Goal: Task Accomplishment & Management: Complete application form

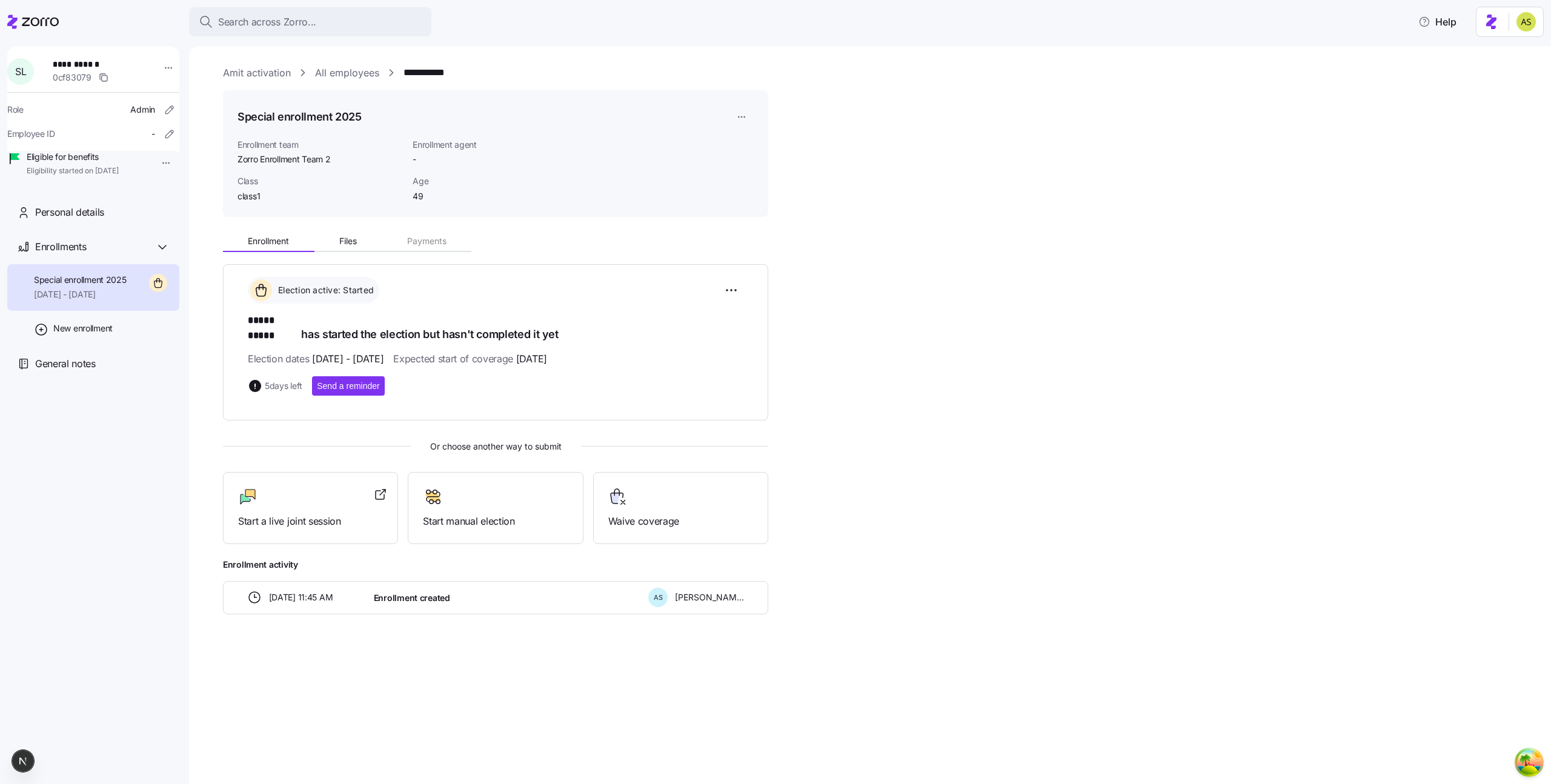
click at [146, 455] on div "**********" at bounding box center [93, 399] width 172 height 706
click at [324, 514] on span "Start a live joint session" at bounding box center [311, 522] width 145 height 15
click at [744, 113] on html "**********" at bounding box center [775, 389] width 1551 height 777
click at [757, 182] on div "Delete enrollment record" at bounding box center [788, 185] width 98 height 13
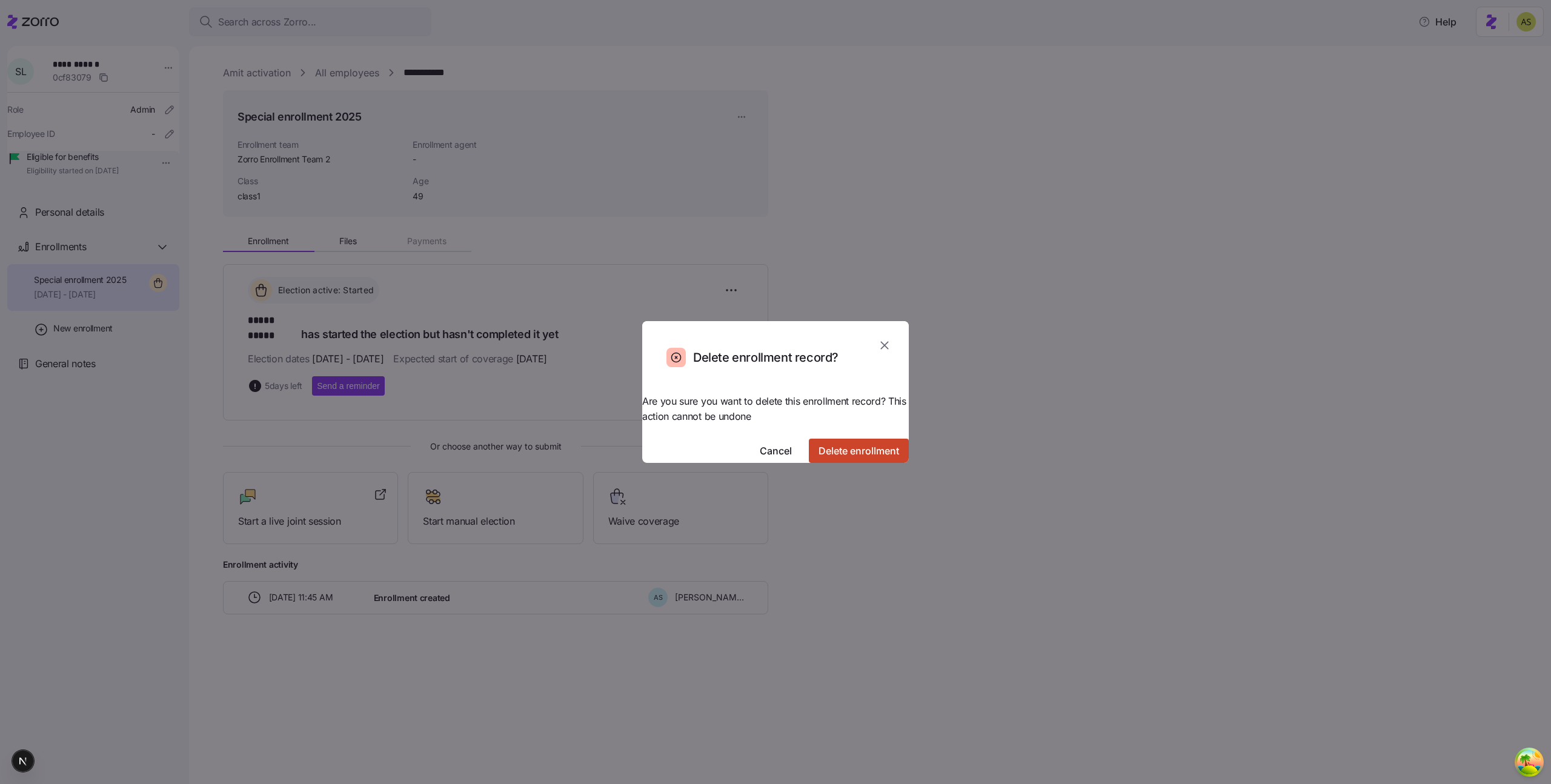
click at [837, 443] on span "Delete enrollment" at bounding box center [859, 450] width 81 height 15
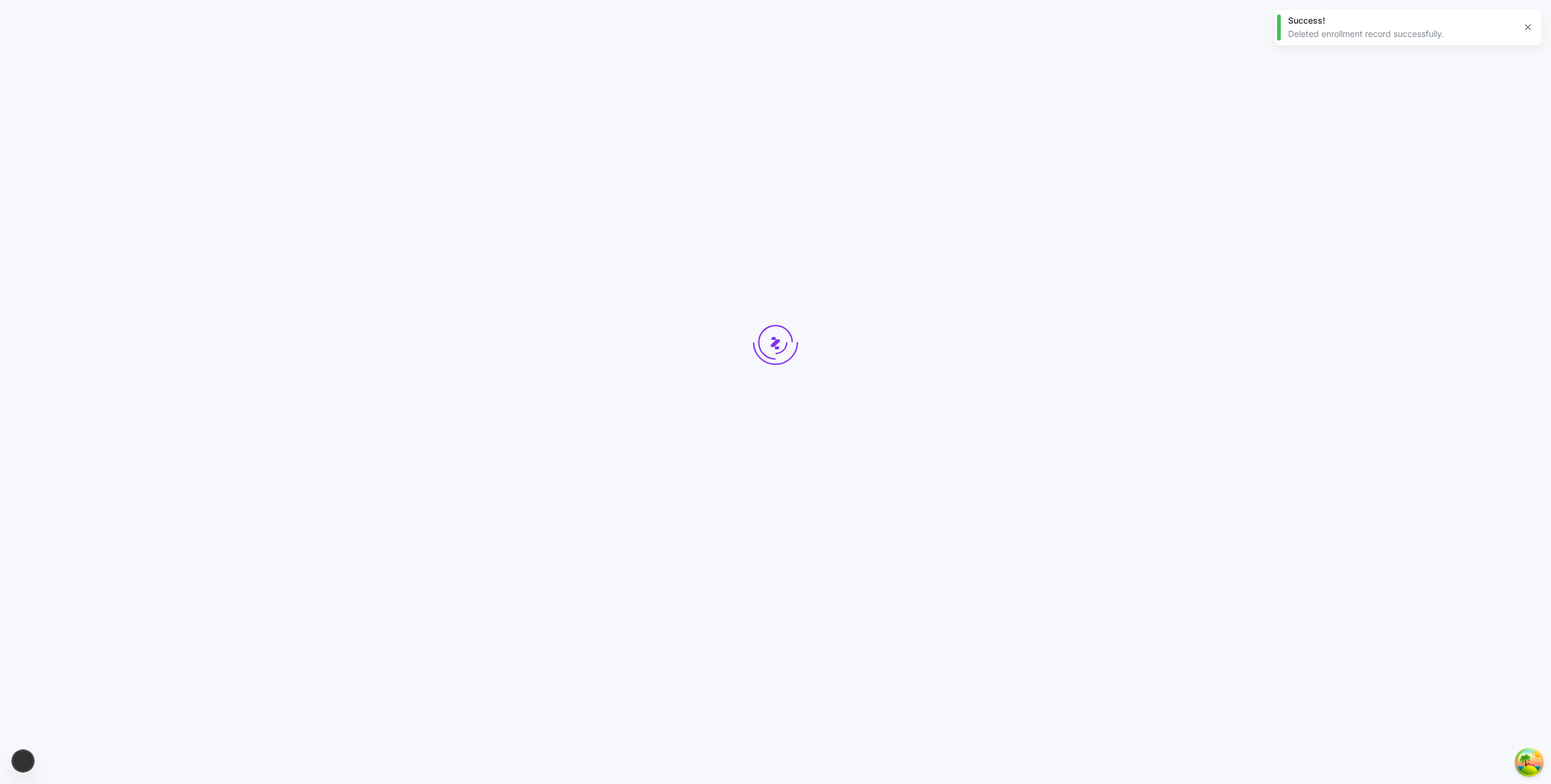
click at [563, 568] on div at bounding box center [775, 365] width 1551 height 731
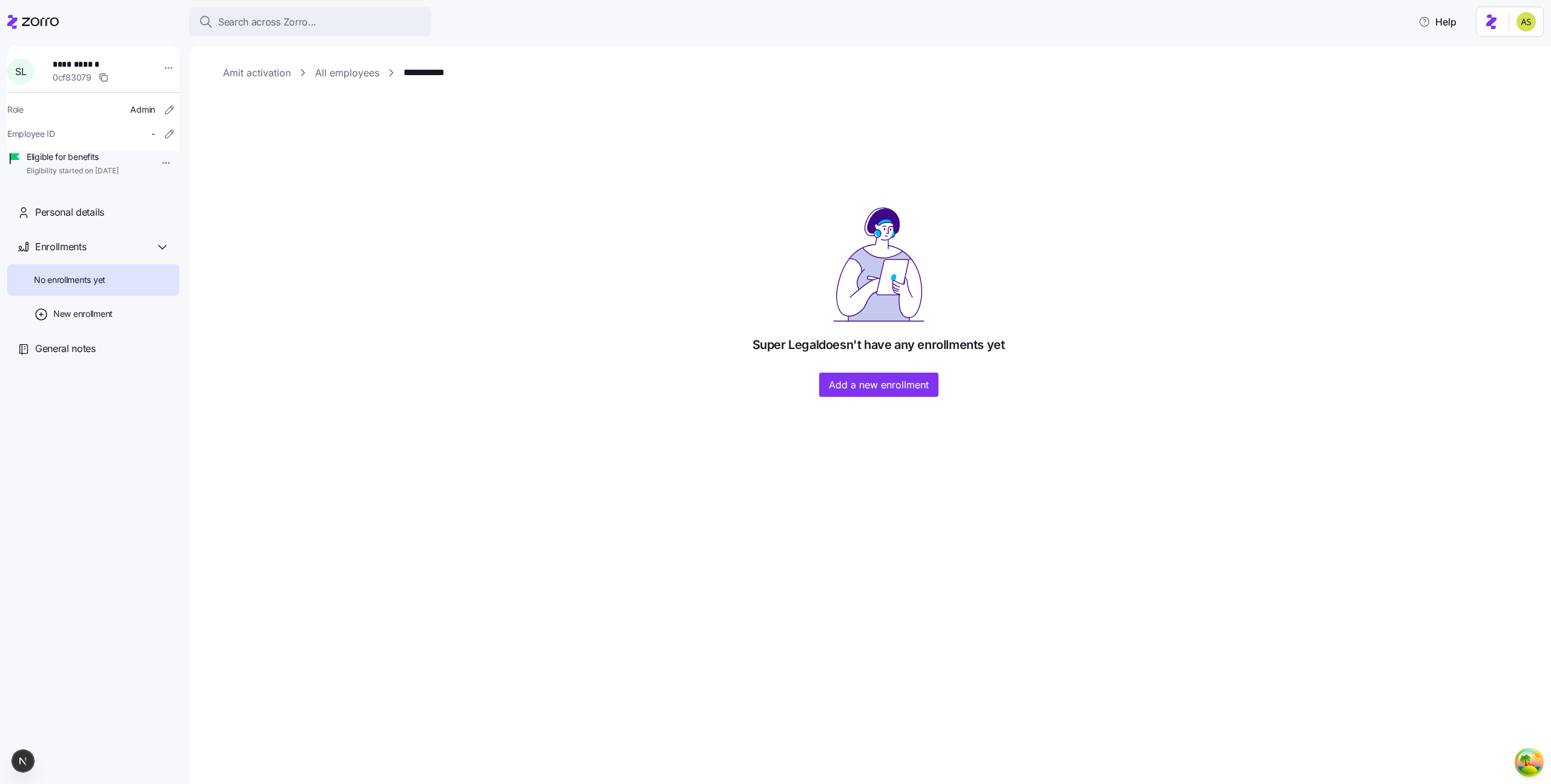
click at [863, 177] on div "**********" at bounding box center [879, 231] width 1311 height 332
click at [860, 375] on button "Add a new enrollment" at bounding box center [879, 385] width 119 height 24
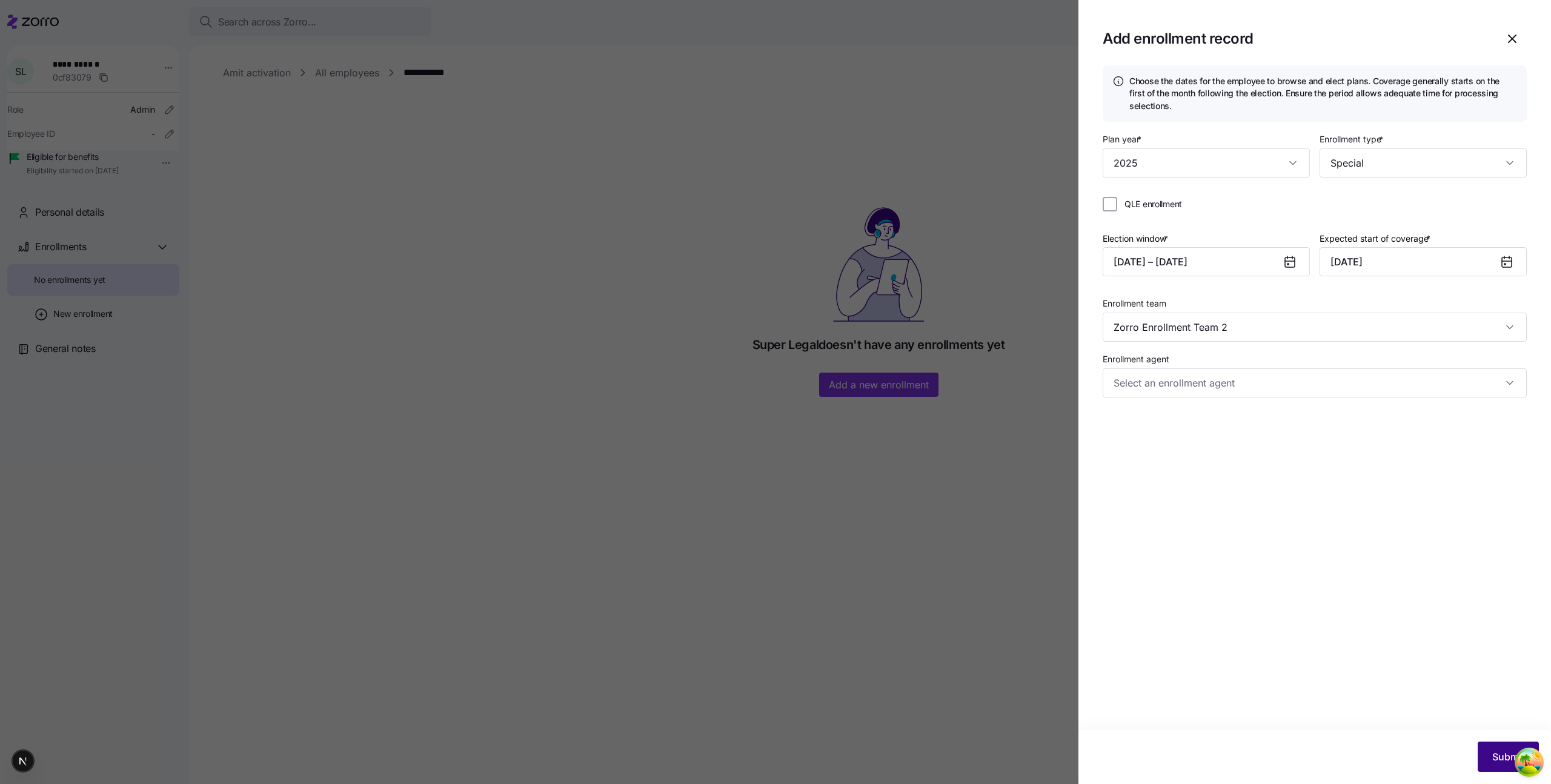
click at [1507, 763] on span "Submit" at bounding box center [1508, 756] width 32 height 15
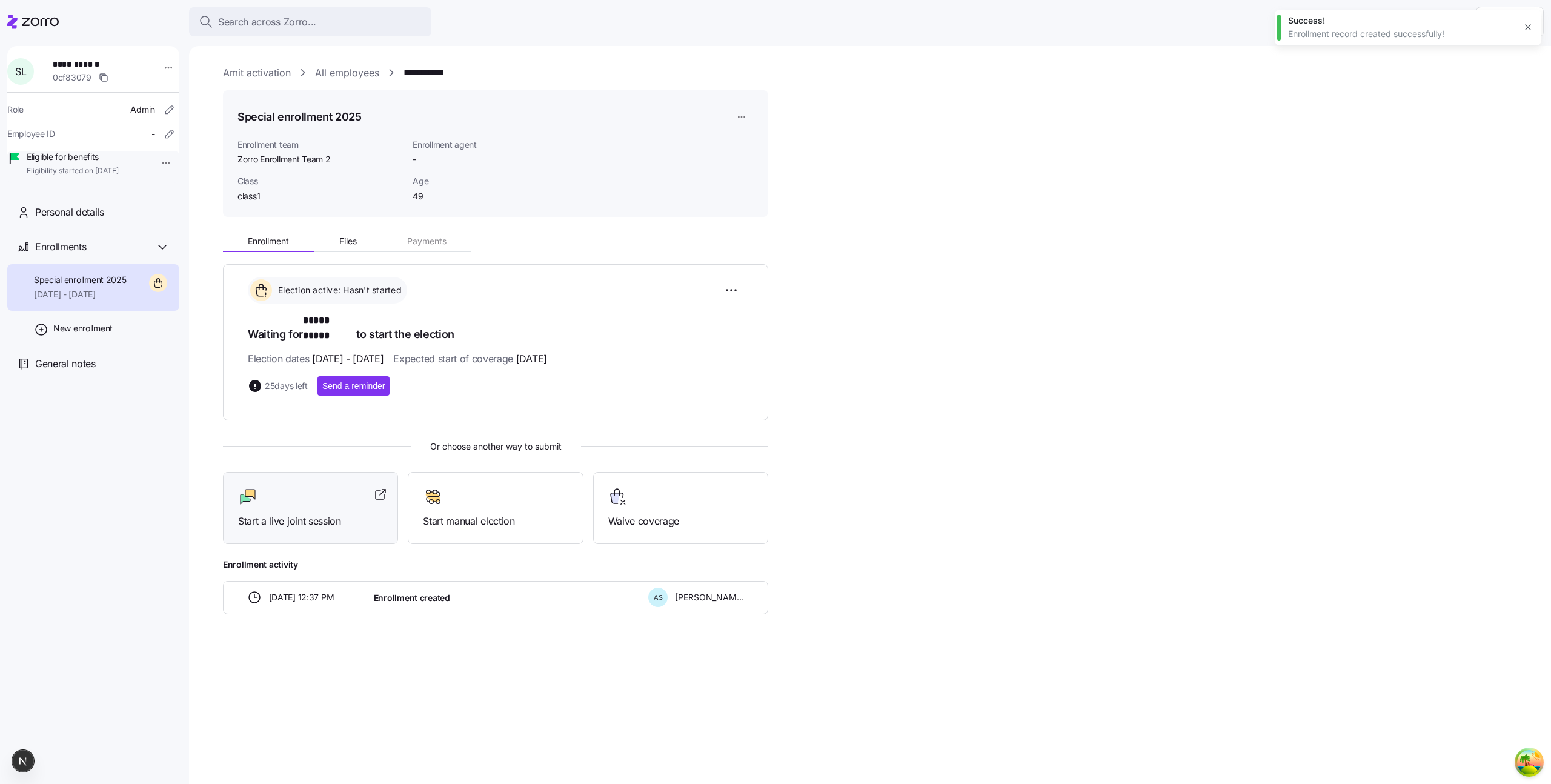
click at [312, 522] on div "Start a live joint session" at bounding box center [311, 508] width 175 height 72
click at [129, 230] on div "Personal details" at bounding box center [93, 212] width 172 height 35
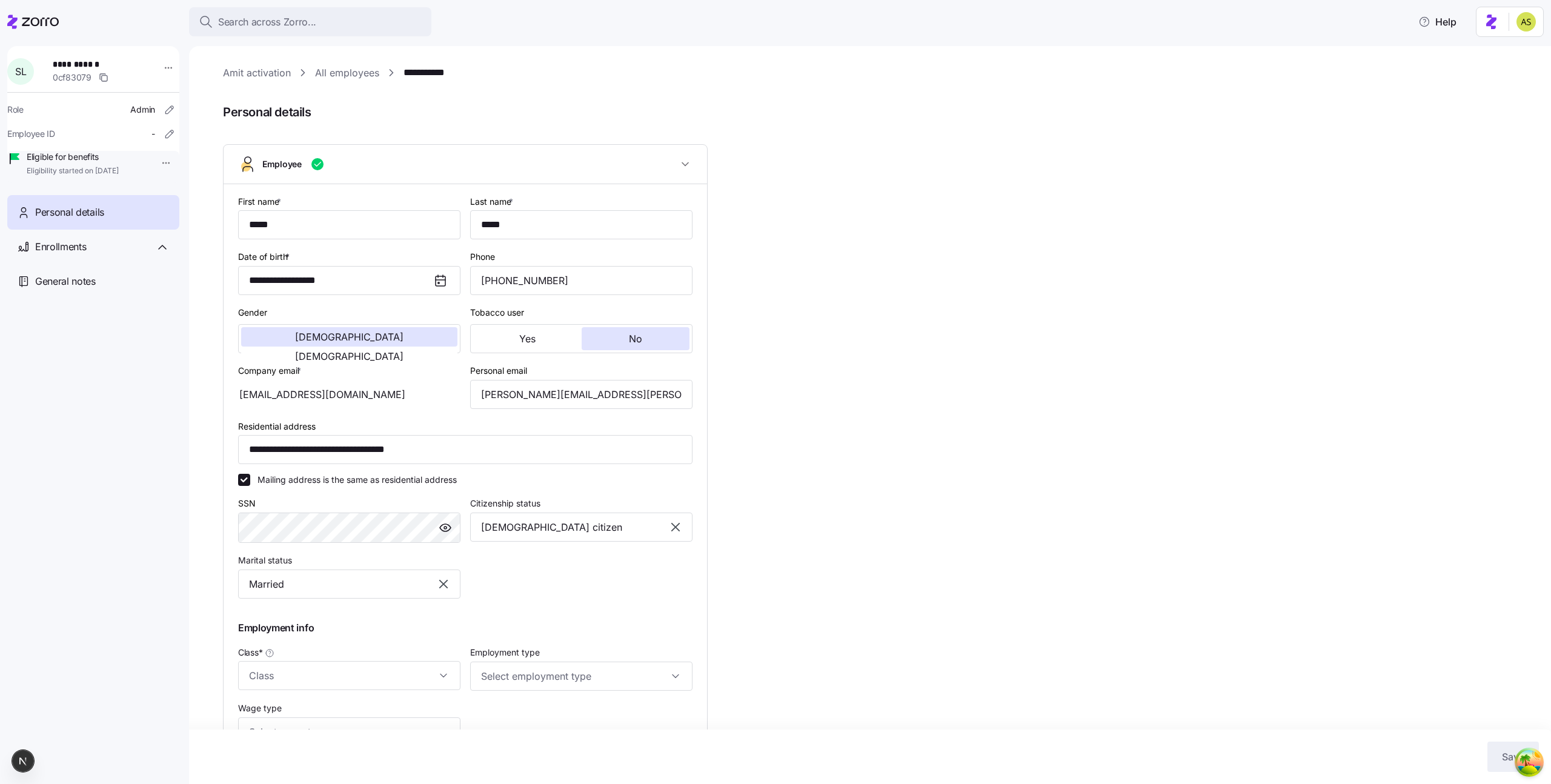
type input "class1"
drag, startPoint x: 465, startPoint y: 448, endPoint x: 160, endPoint y: 448, distance: 305.0
click at [158, 448] on div "**********" at bounding box center [775, 389] width 1551 height 777
click at [128, 452] on div "**********" at bounding box center [93, 399] width 172 height 706
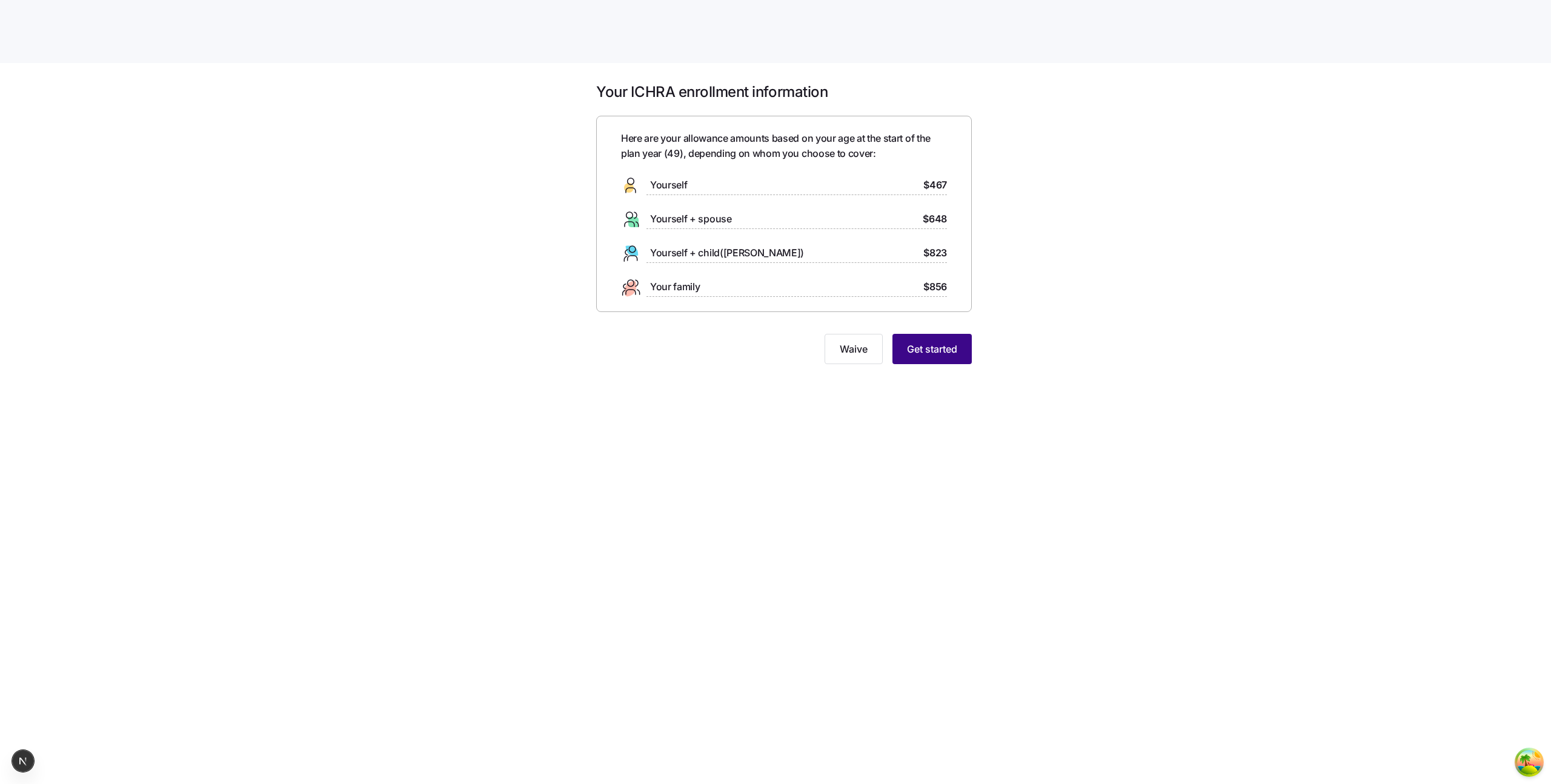
click at [954, 356] on button "Get started" at bounding box center [932, 349] width 79 height 30
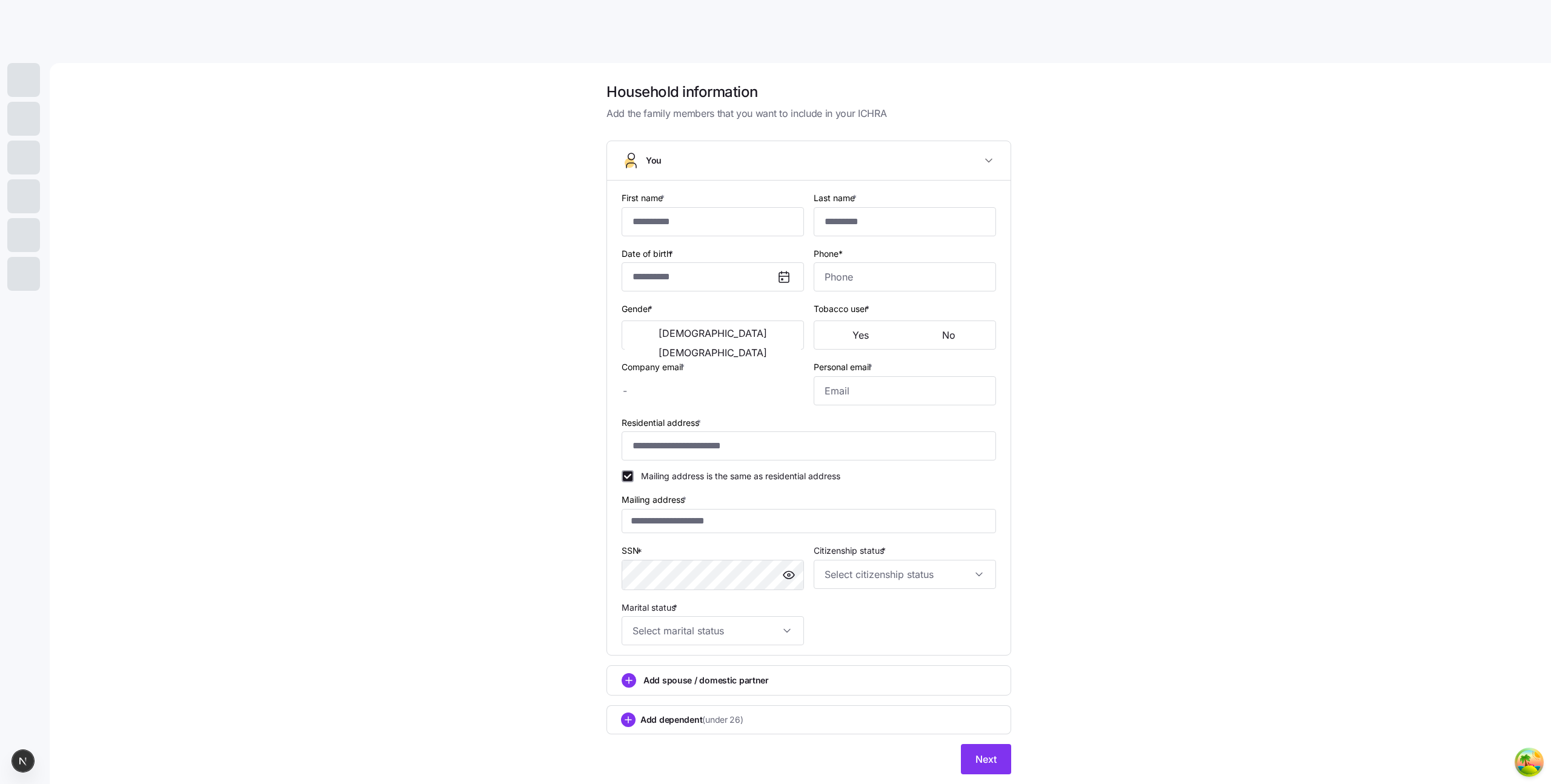
type input "*****"
type input "[EMAIL_ADDRESS][DOMAIN_NAME]"
type input "[PERSON_NAME][EMAIL_ADDRESS][PERSON_NAME][DOMAIN_NAME]"
type input "**********"
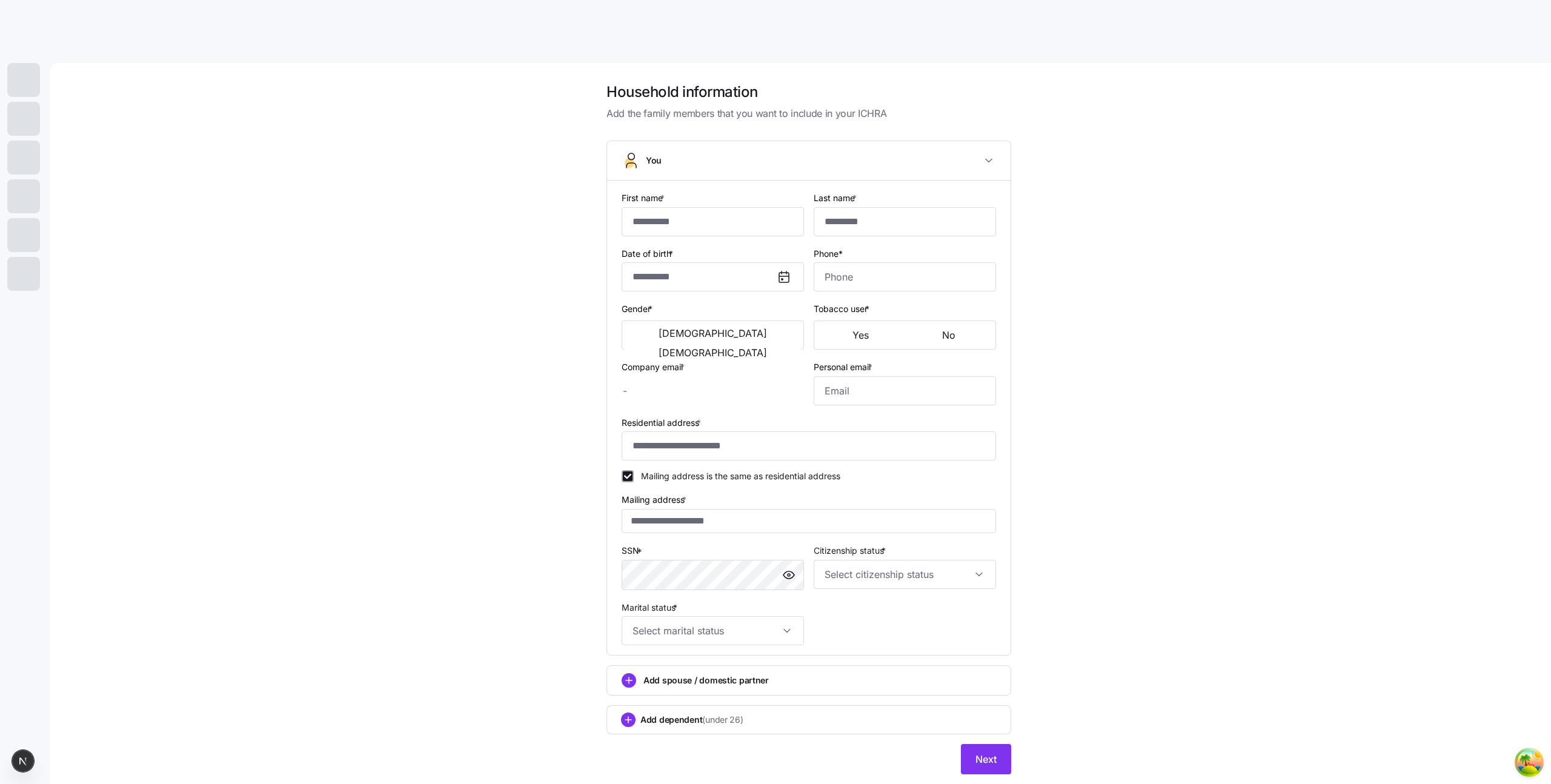
checkbox input "true"
type input "**********"
type input "(212) 555-4389"
type input "US citizen"
type input "Married"
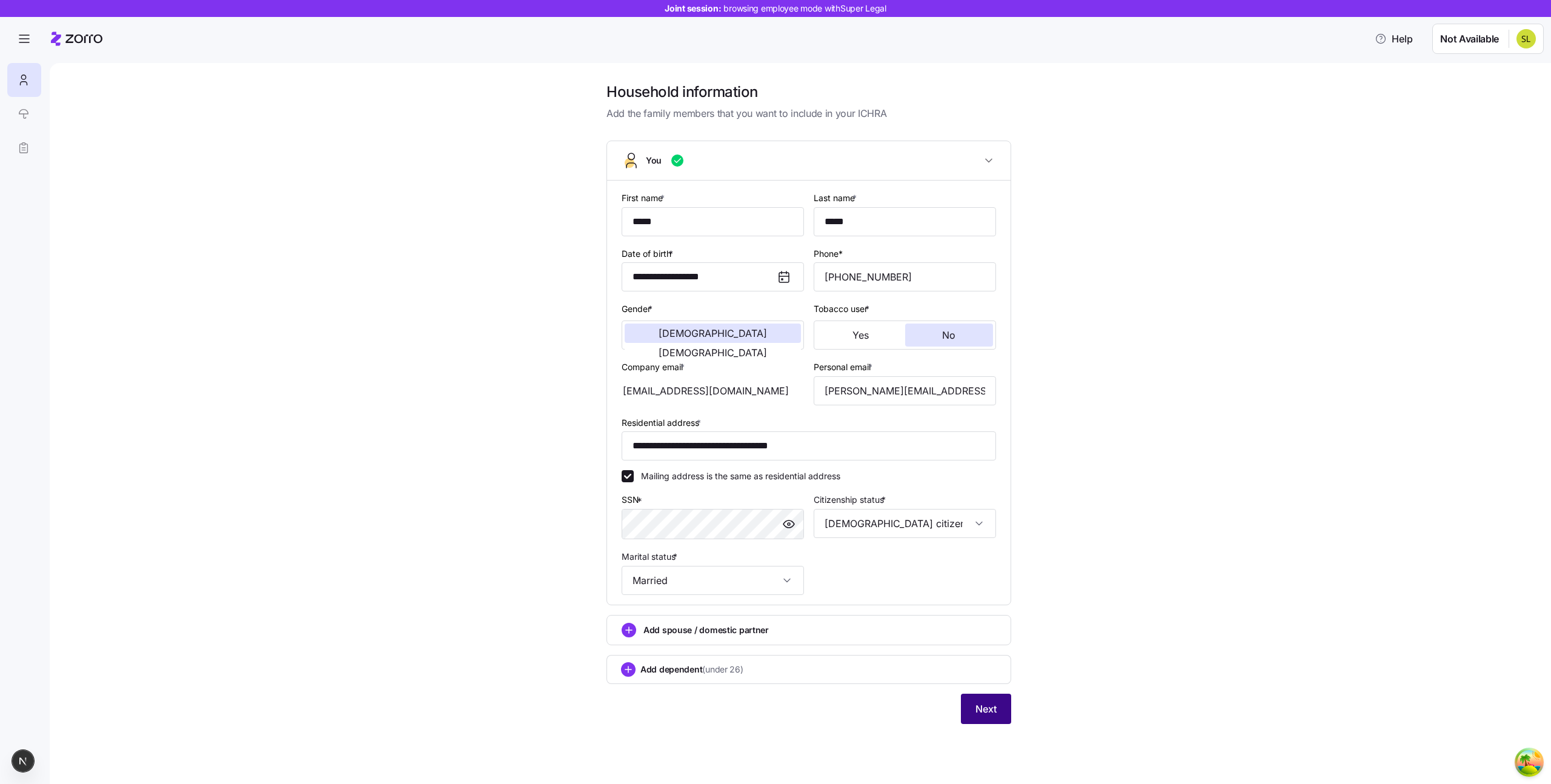
click at [987, 717] on button "Next" at bounding box center [986, 709] width 50 height 30
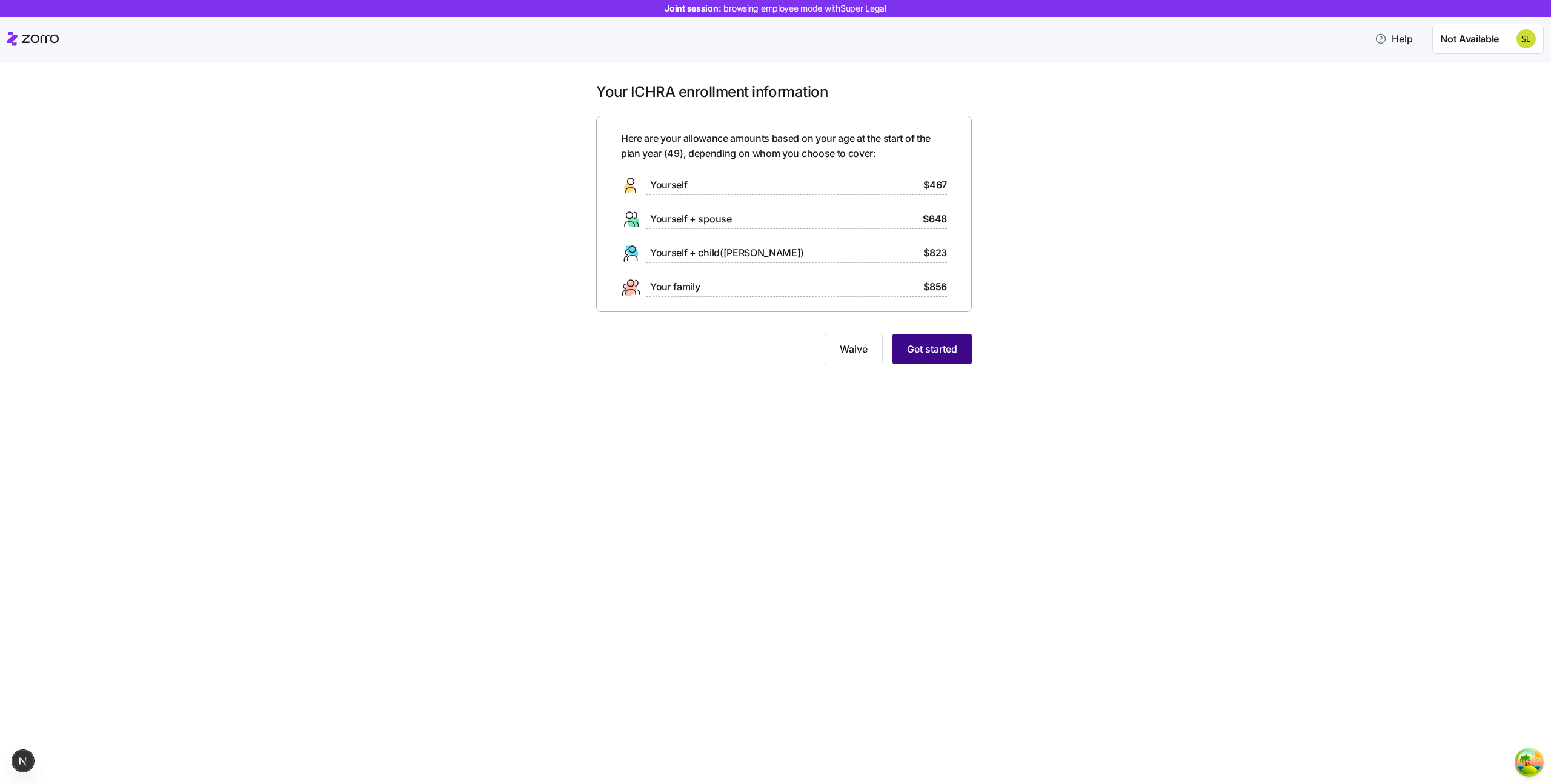
click at [956, 345] on button "Get started" at bounding box center [932, 349] width 79 height 30
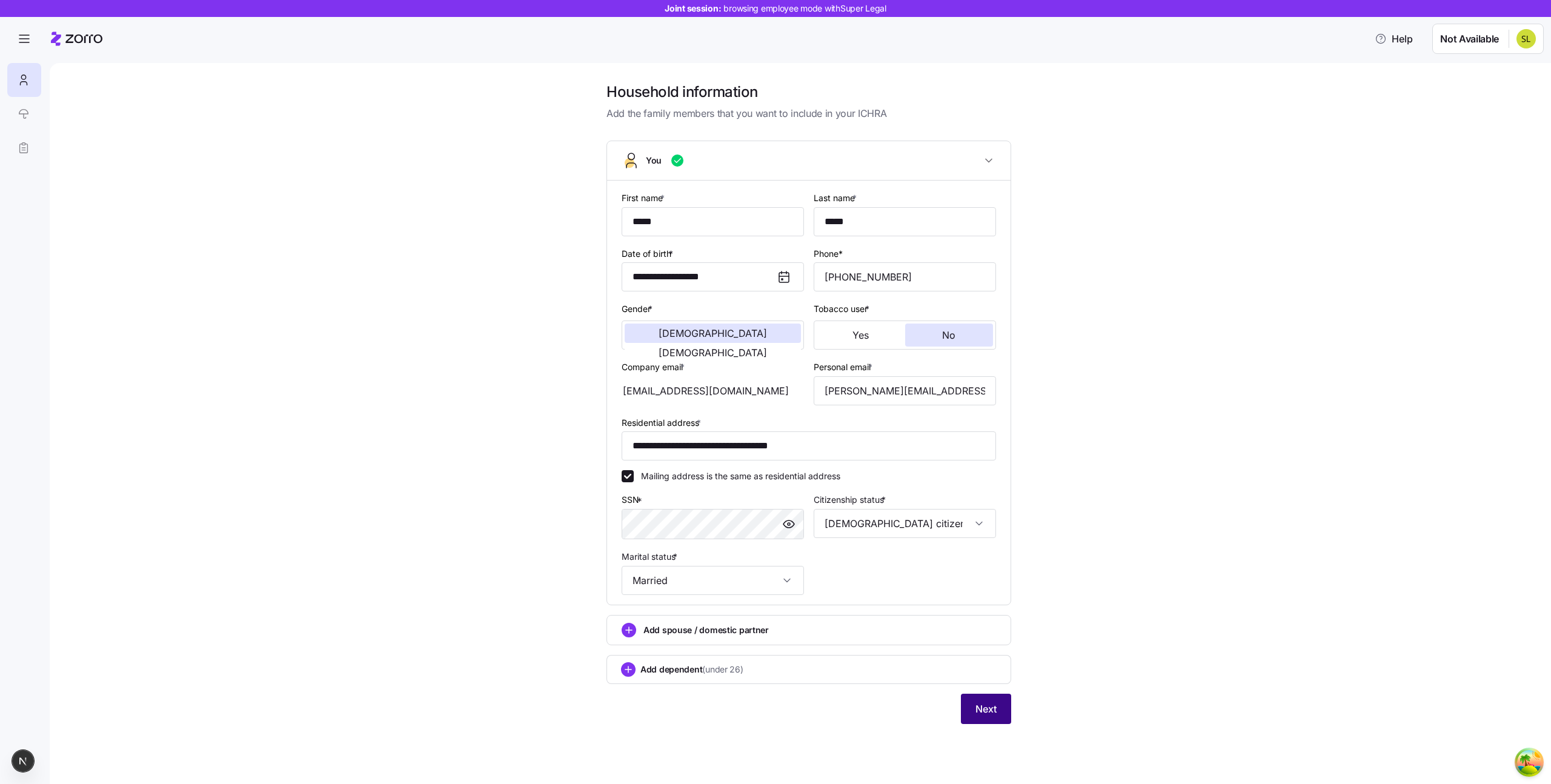
click at [983, 700] on button "Next" at bounding box center [986, 709] width 50 height 30
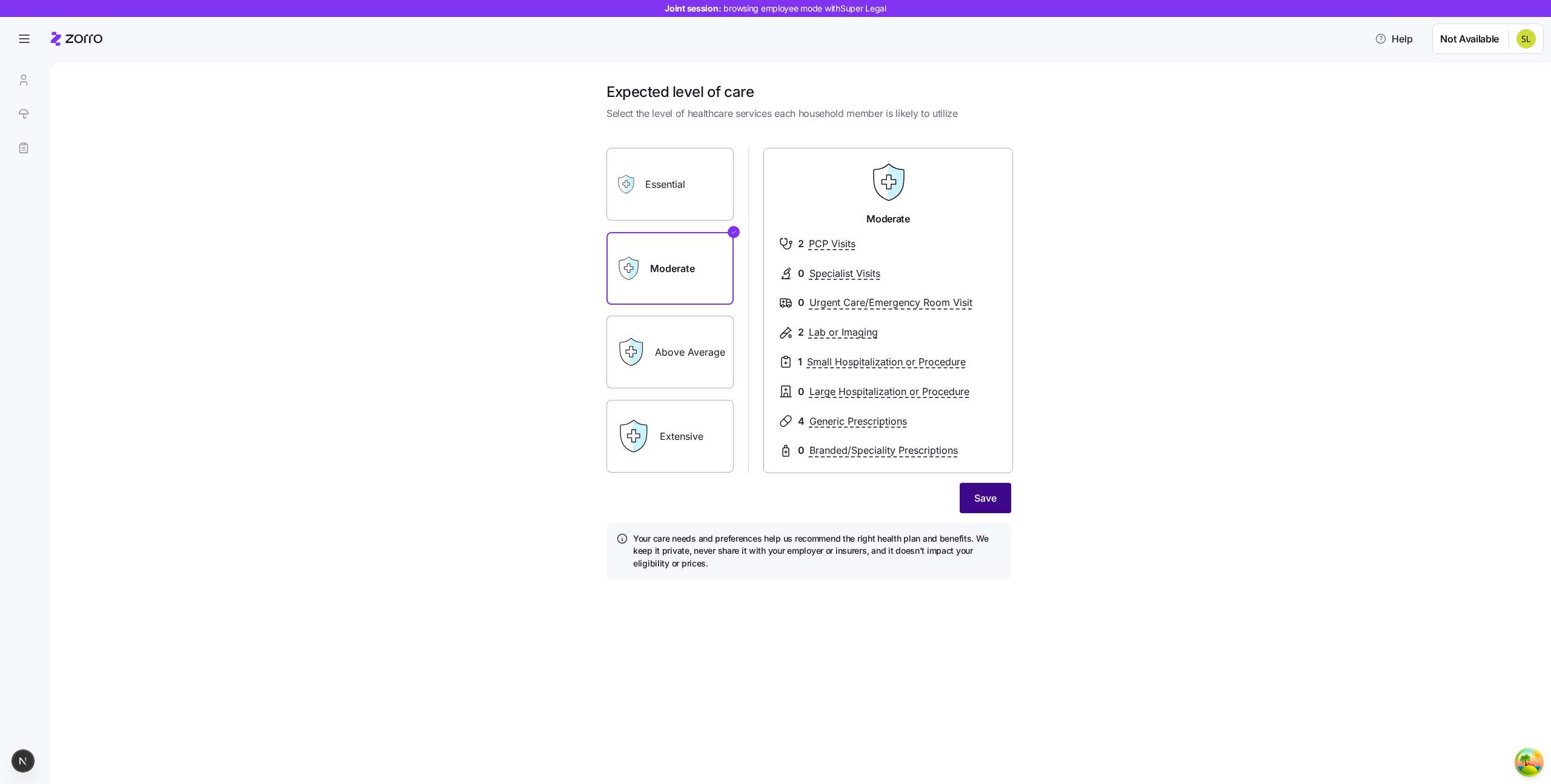
click at [992, 501] on span "Save" at bounding box center [986, 498] width 23 height 15
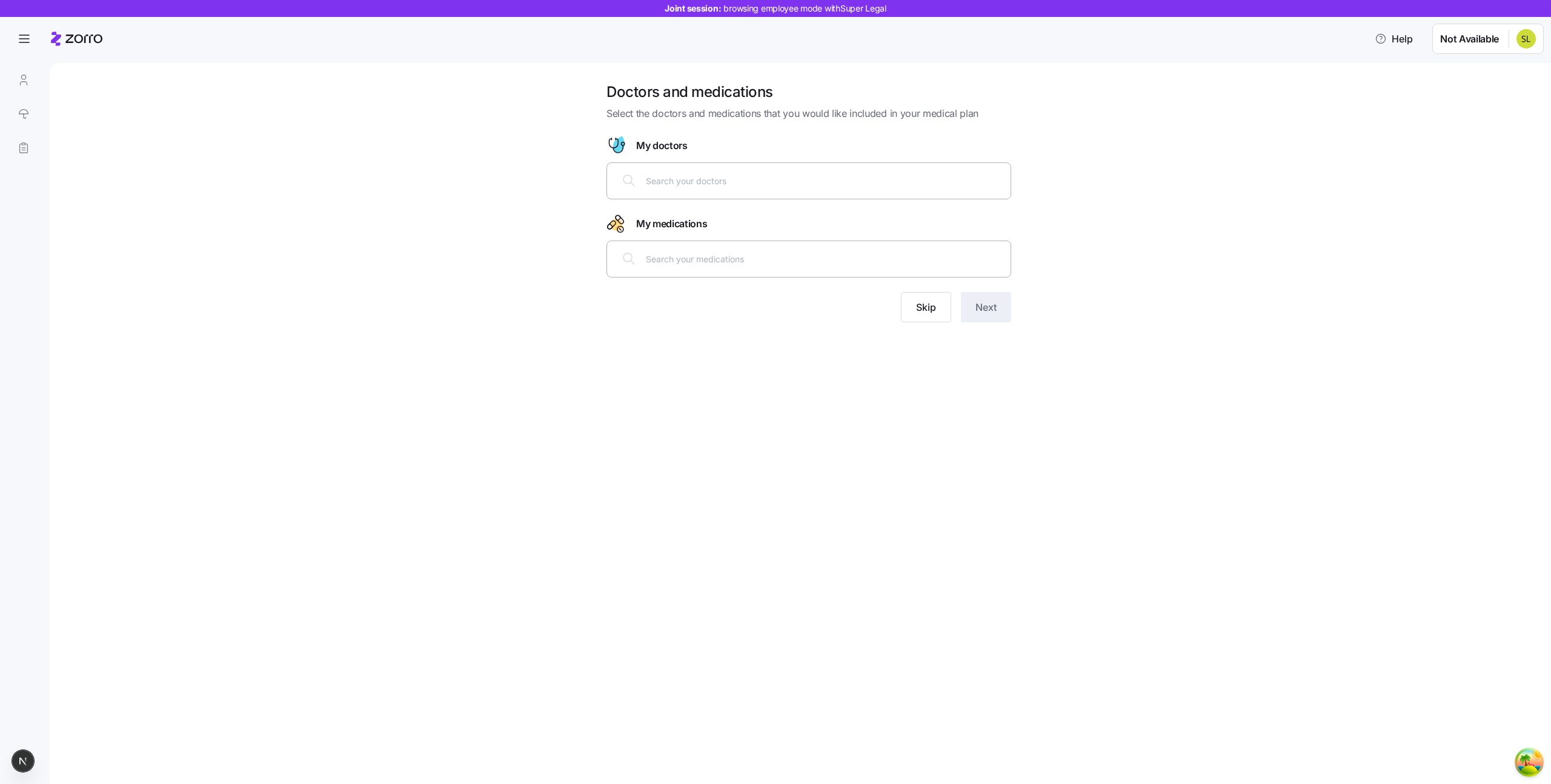
click at [713, 179] on input "text" at bounding box center [824, 180] width 358 height 13
type input "cohen"
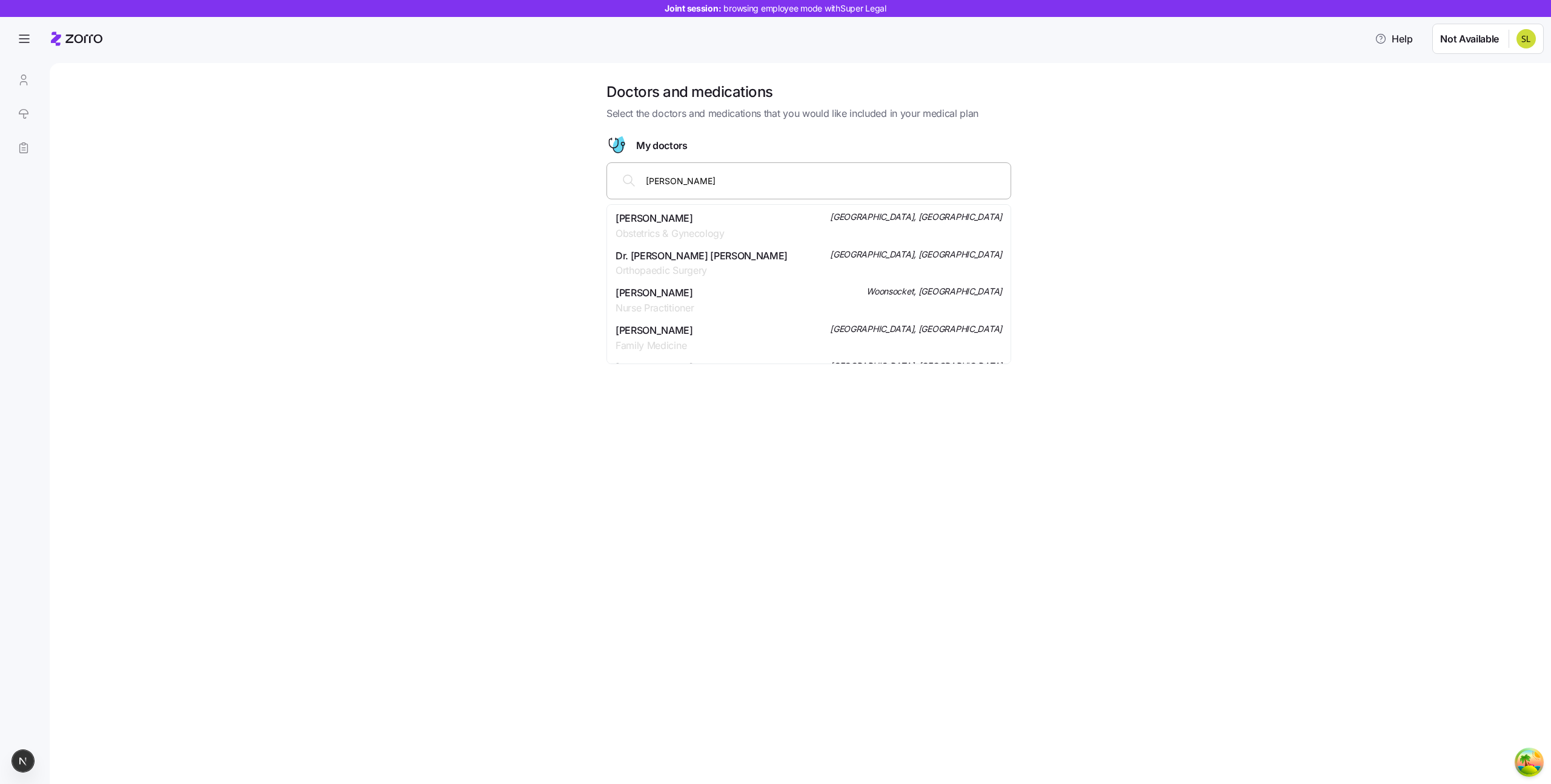
click at [693, 338] on span "Family Medicine" at bounding box center [654, 346] width 78 height 15
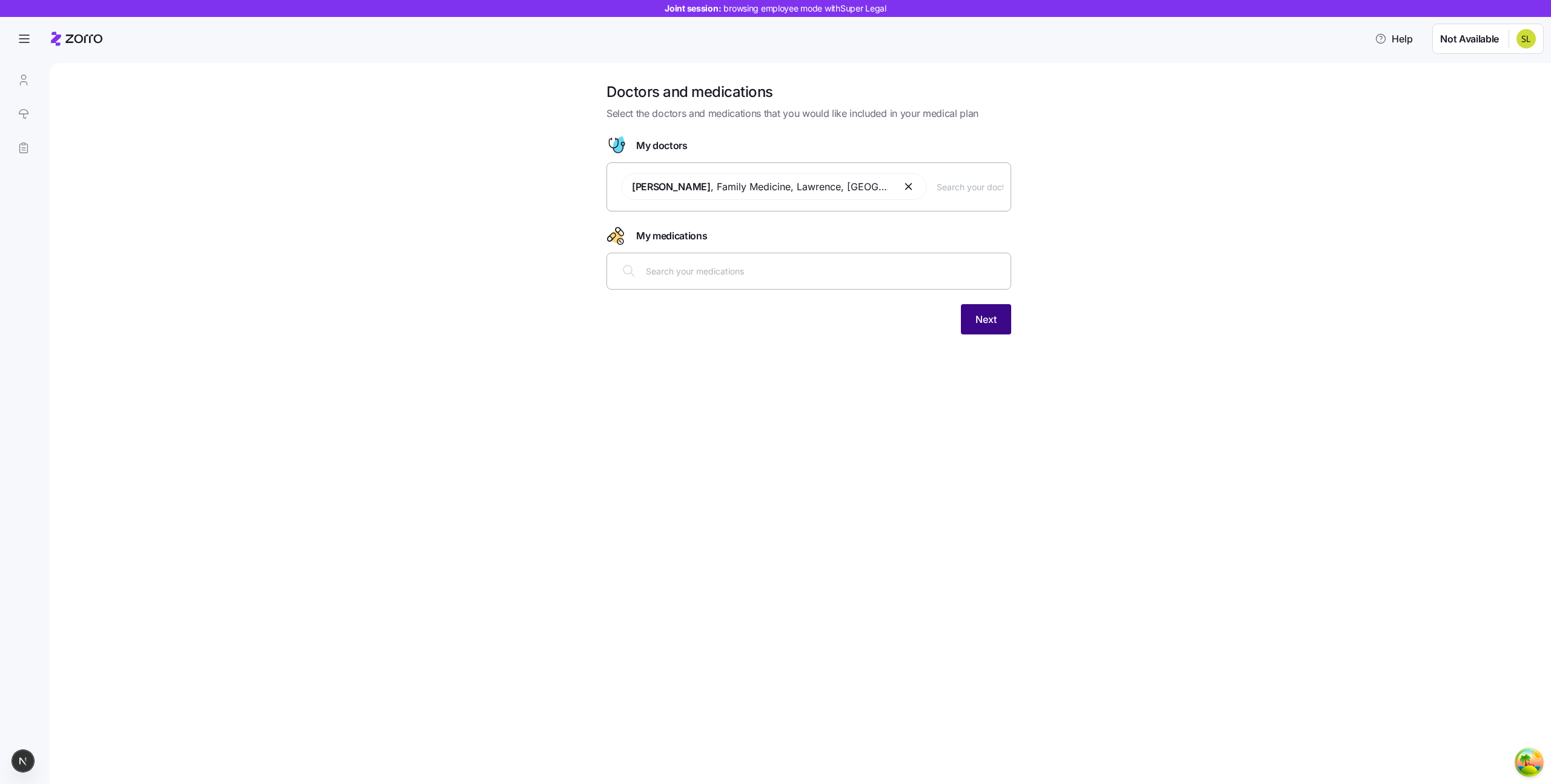
click at [976, 324] on span "Next" at bounding box center [986, 319] width 21 height 15
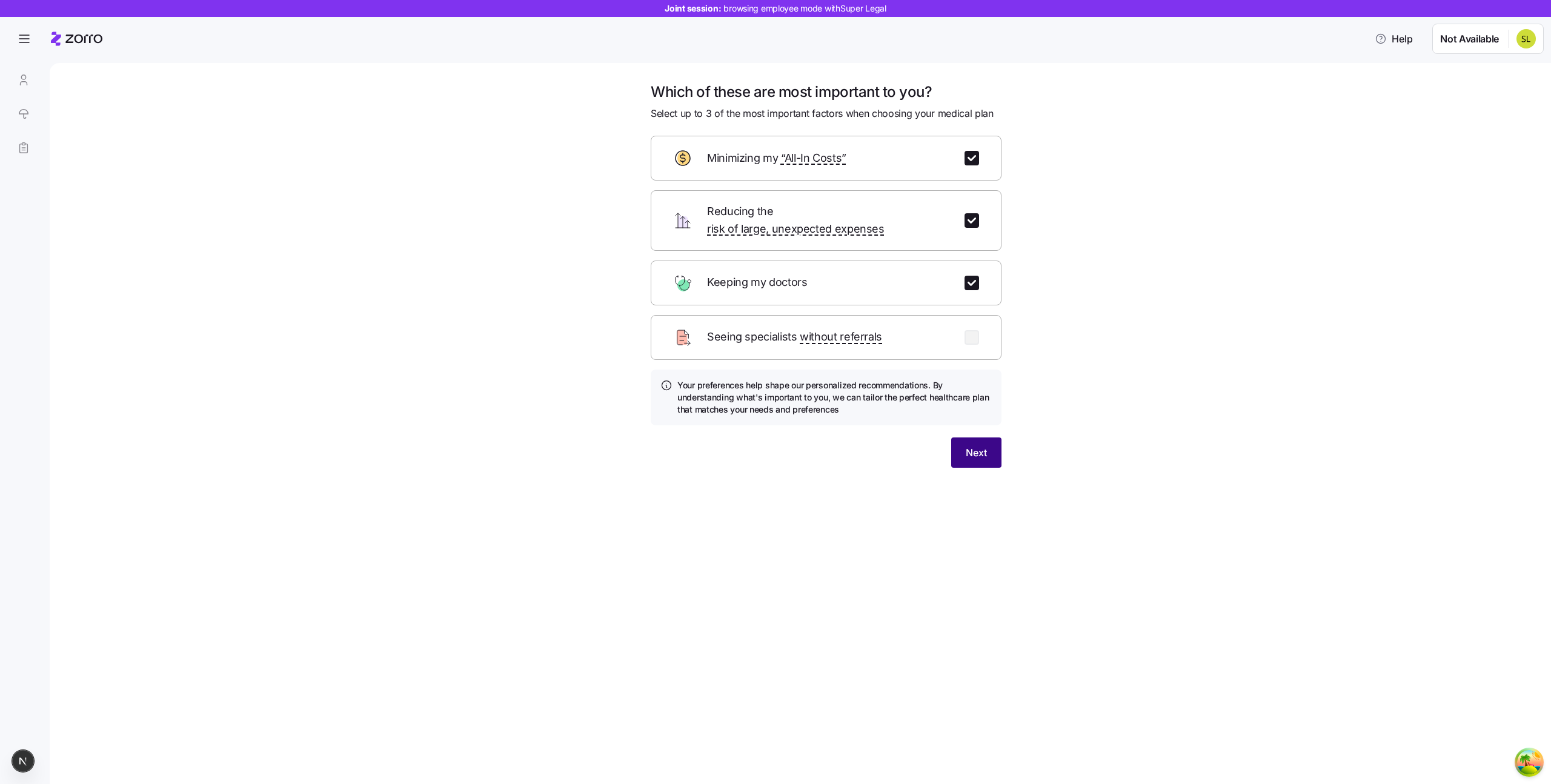
click at [978, 445] on button "Next" at bounding box center [976, 453] width 50 height 30
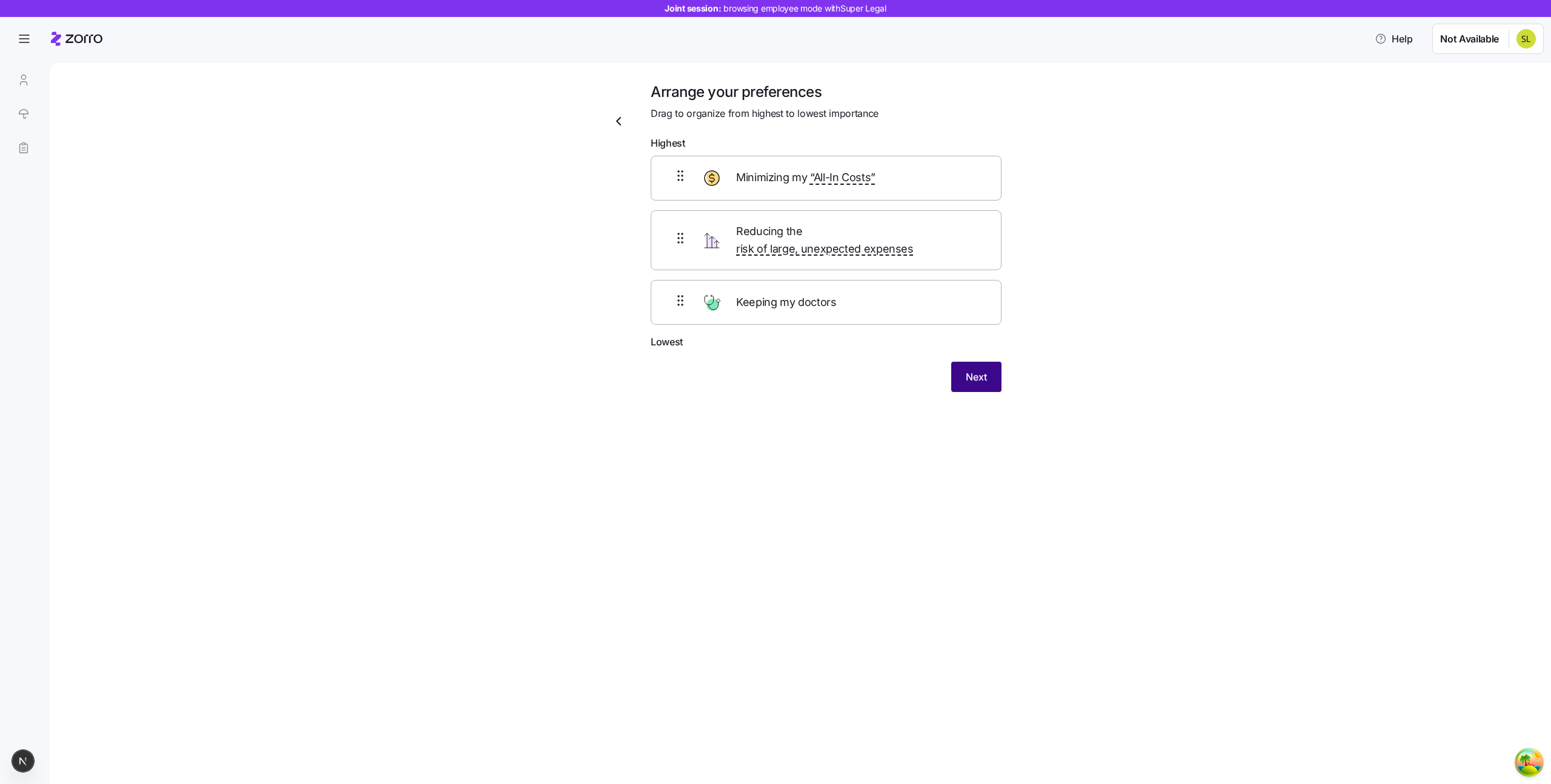
click at [956, 362] on button "Next" at bounding box center [976, 377] width 50 height 30
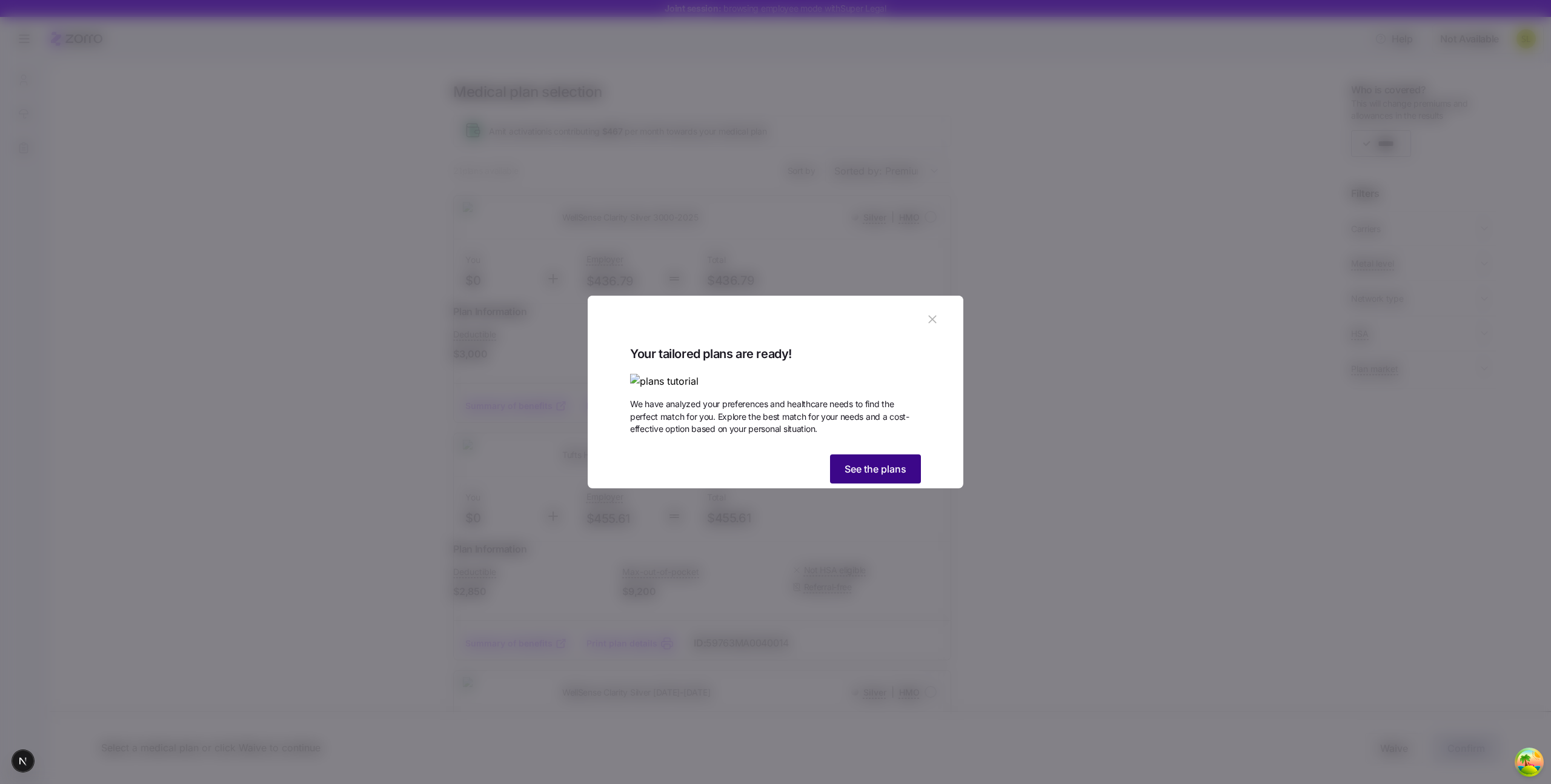
click at [867, 484] on button "See the plans" at bounding box center [875, 469] width 91 height 29
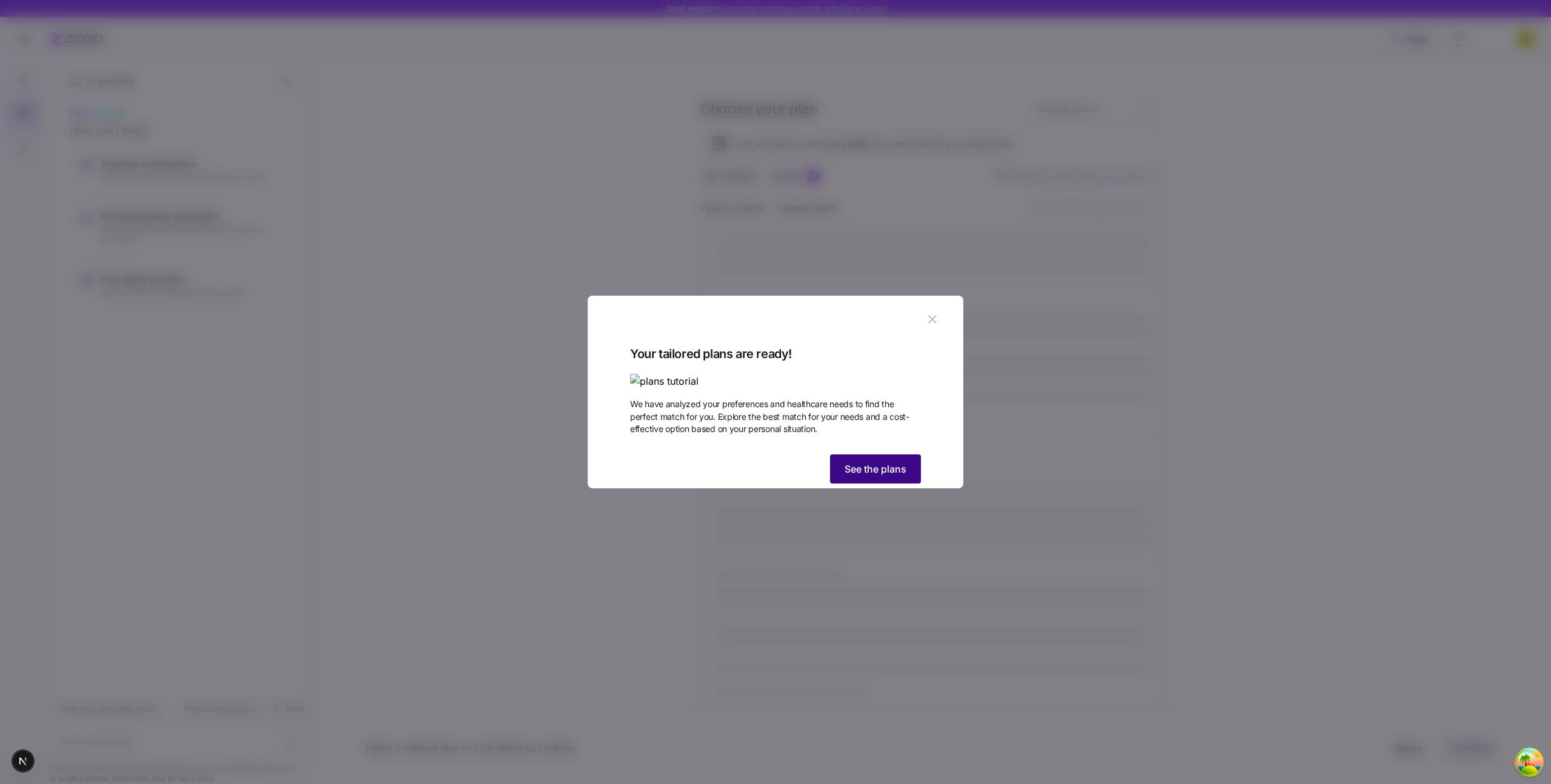
click at [859, 476] on span "See the plans" at bounding box center [875, 469] width 62 height 15
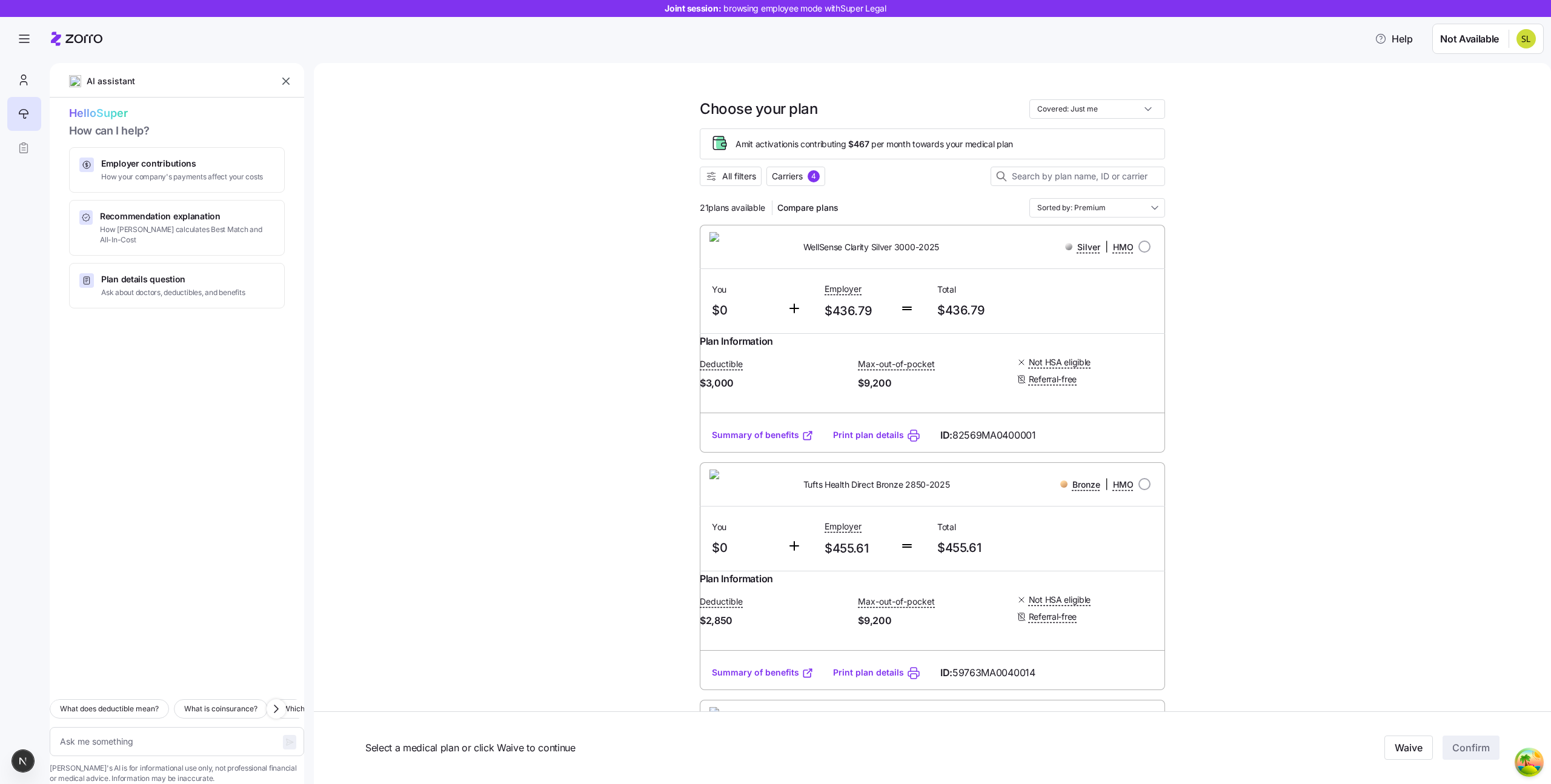
type textarea "x"
click at [168, 727] on textarea at bounding box center [177, 742] width 255 height 29
type textarea "H"
type textarea "x"
type textarea "Hi"
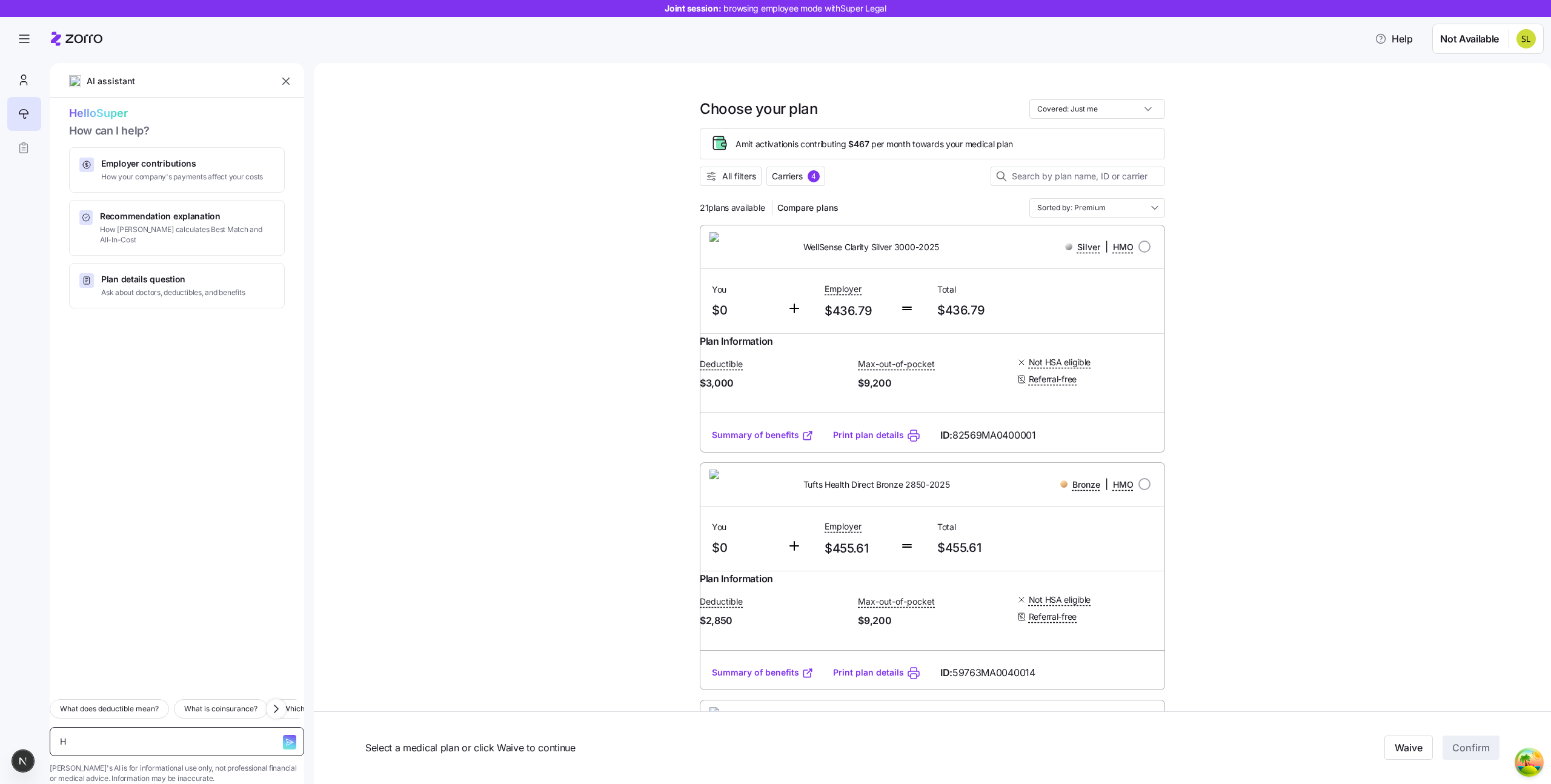
type textarea "x"
type textarea "Hi"
type textarea "x"
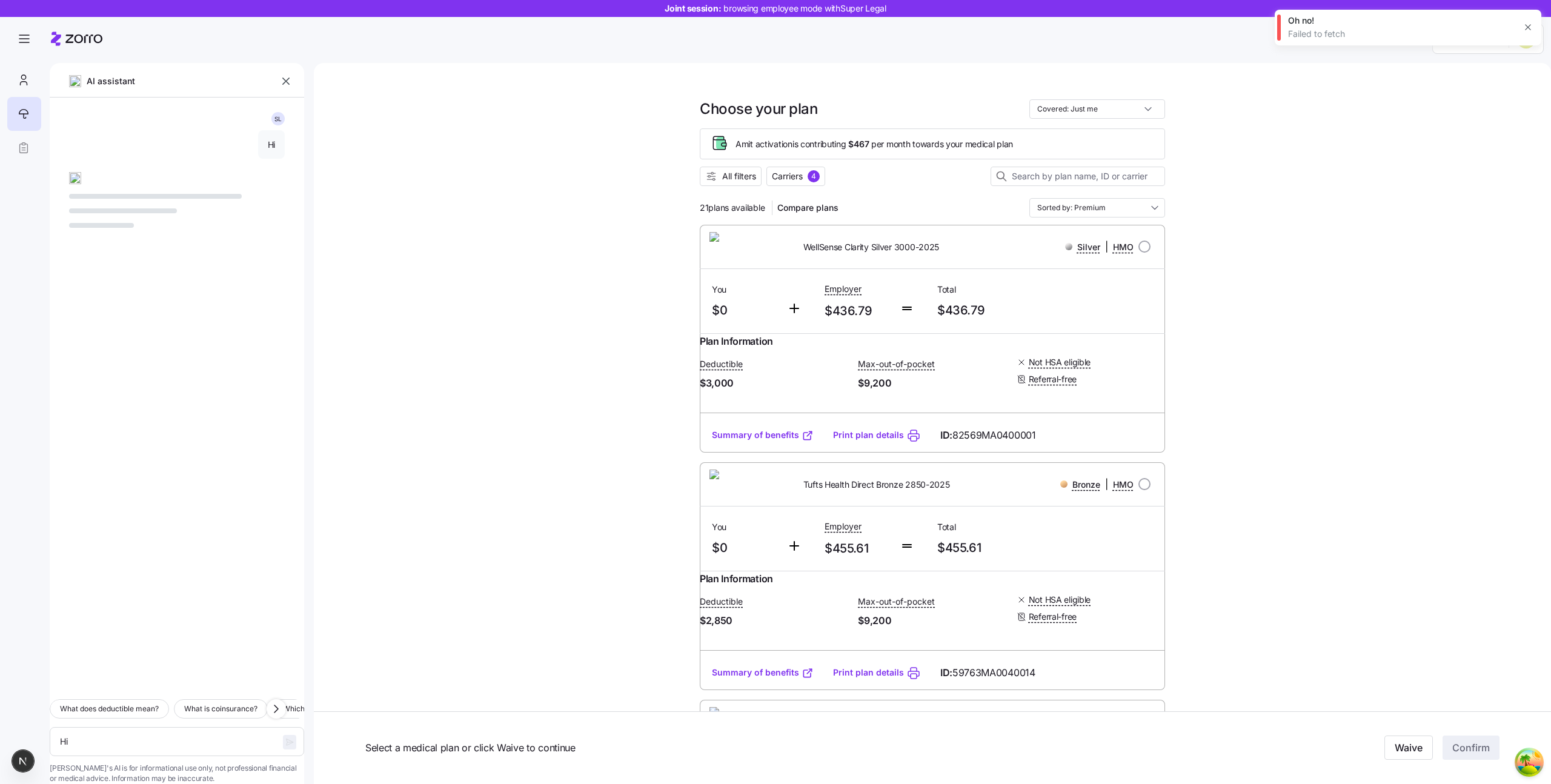
click at [1529, 27] on icon "button" at bounding box center [1528, 27] width 9 height 9
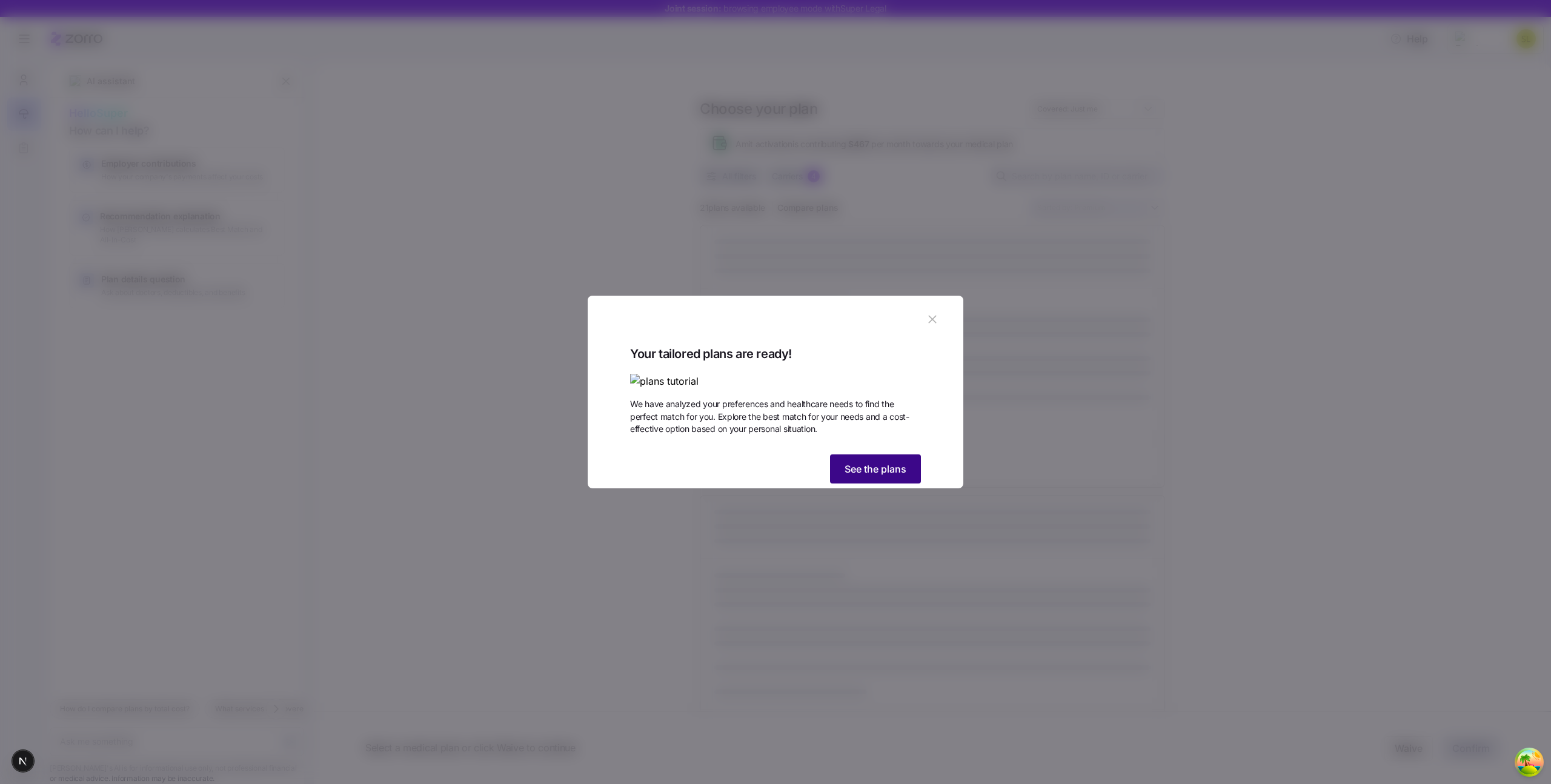
click at [860, 476] on span "See the plans" at bounding box center [875, 469] width 62 height 15
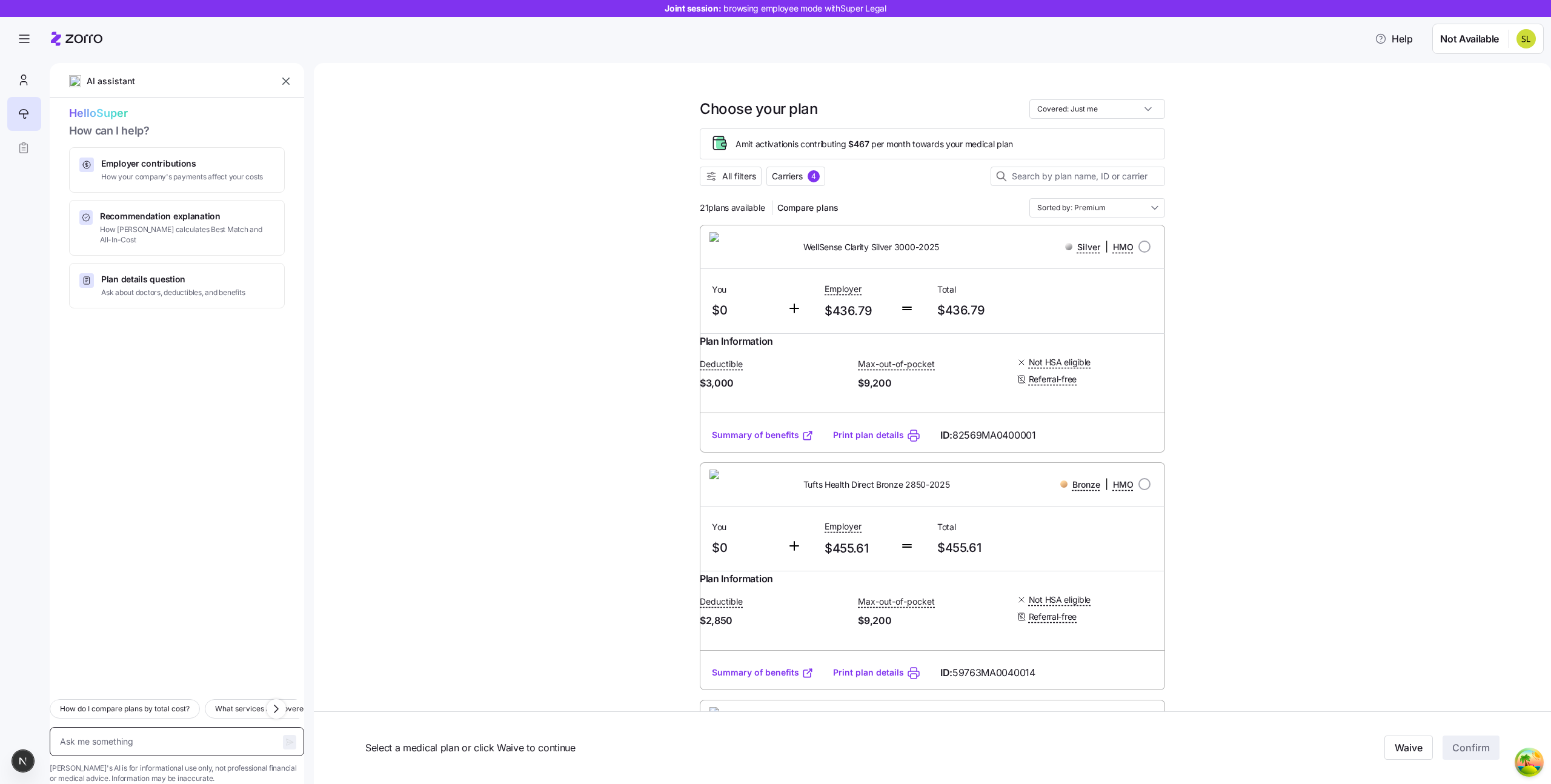
click at [190, 730] on textarea at bounding box center [177, 742] width 255 height 29
type textarea "x"
type textarea "ן"
type textarea "x"
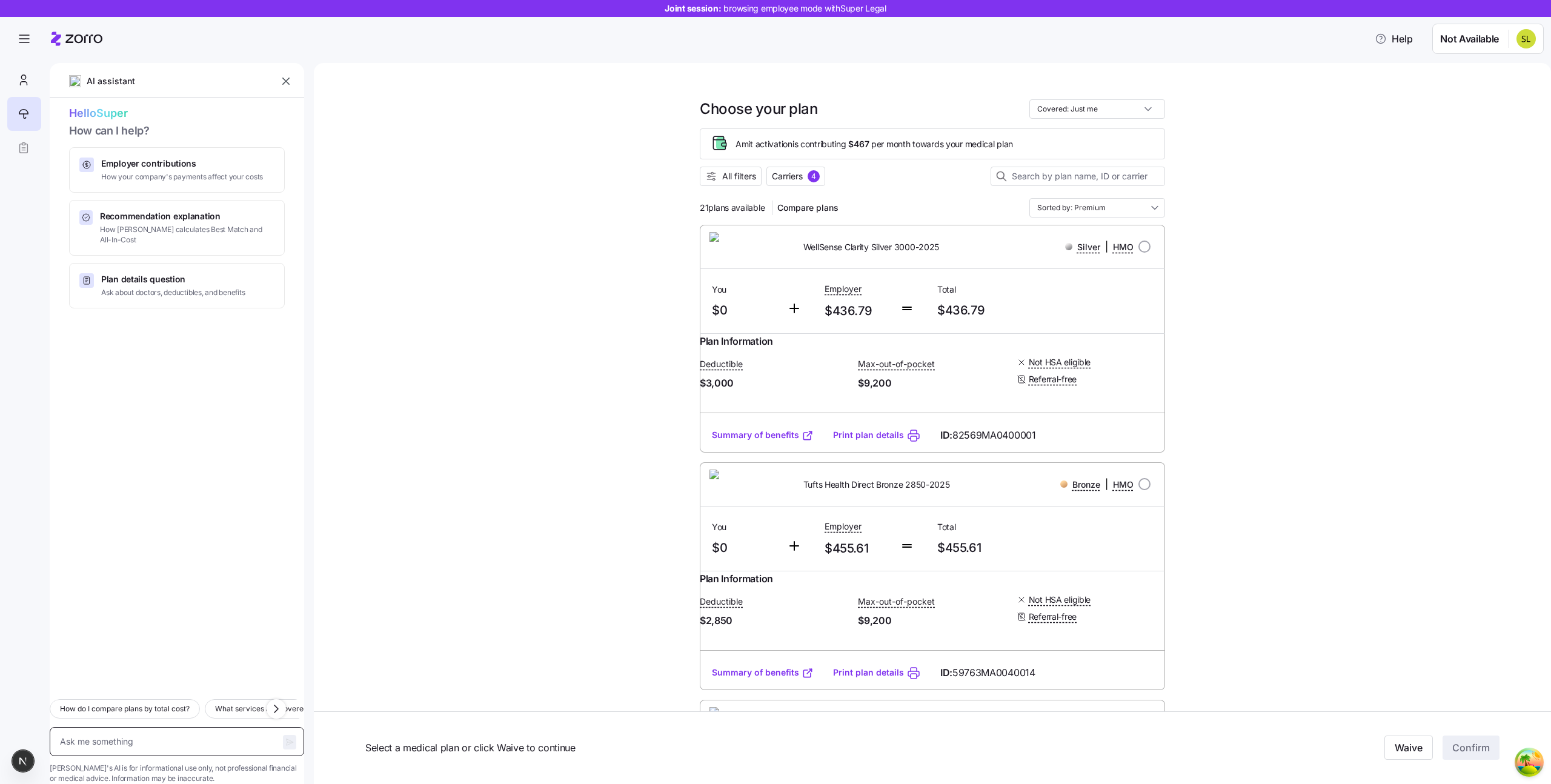
type textarea "H"
type textarea "x"
type textarea "Hi"
type textarea "x"
type textarea "Hi"
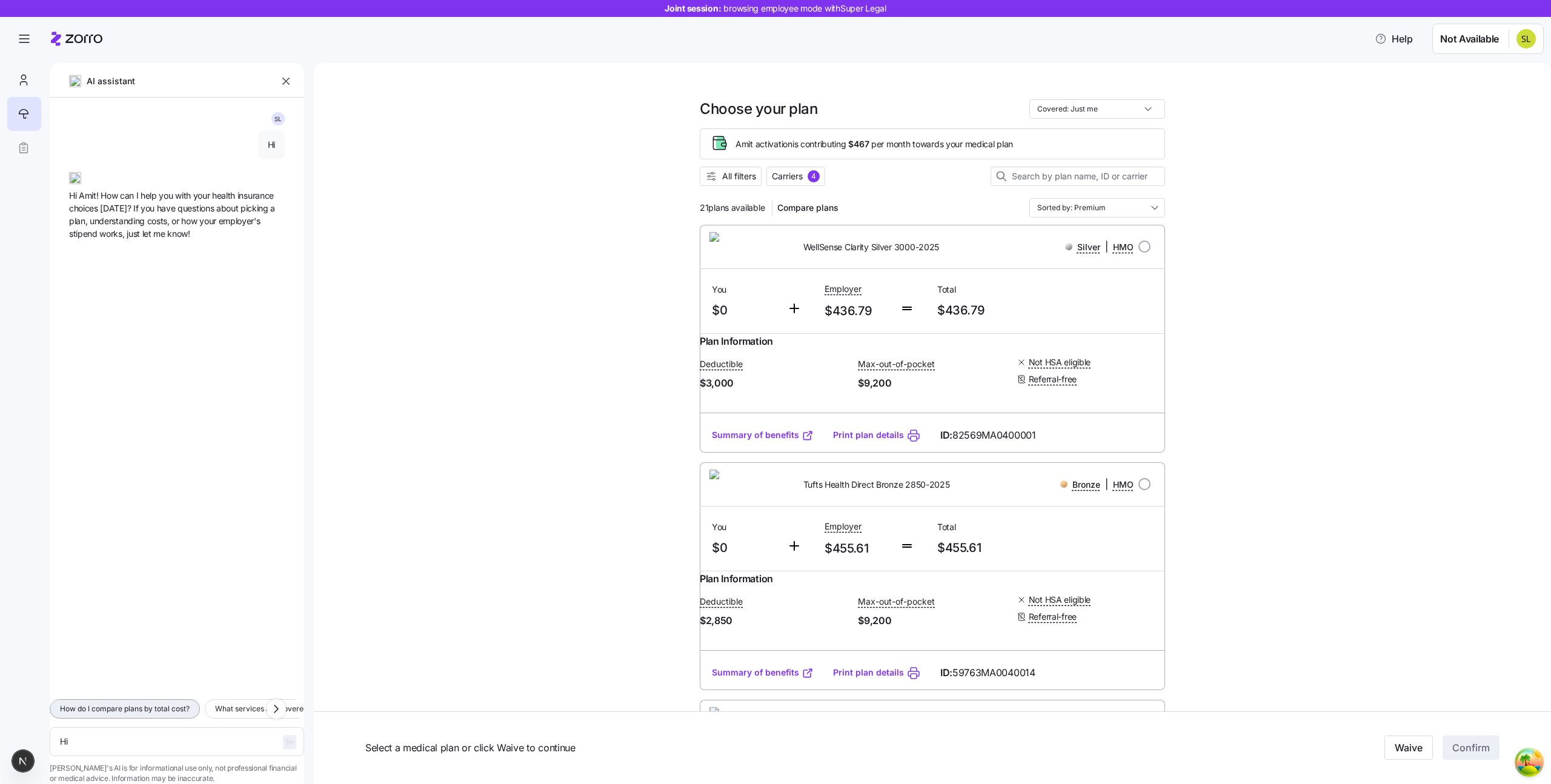
click at [190, 703] on span "How do I compare plans by total cost?" at bounding box center [125, 708] width 130 height 12
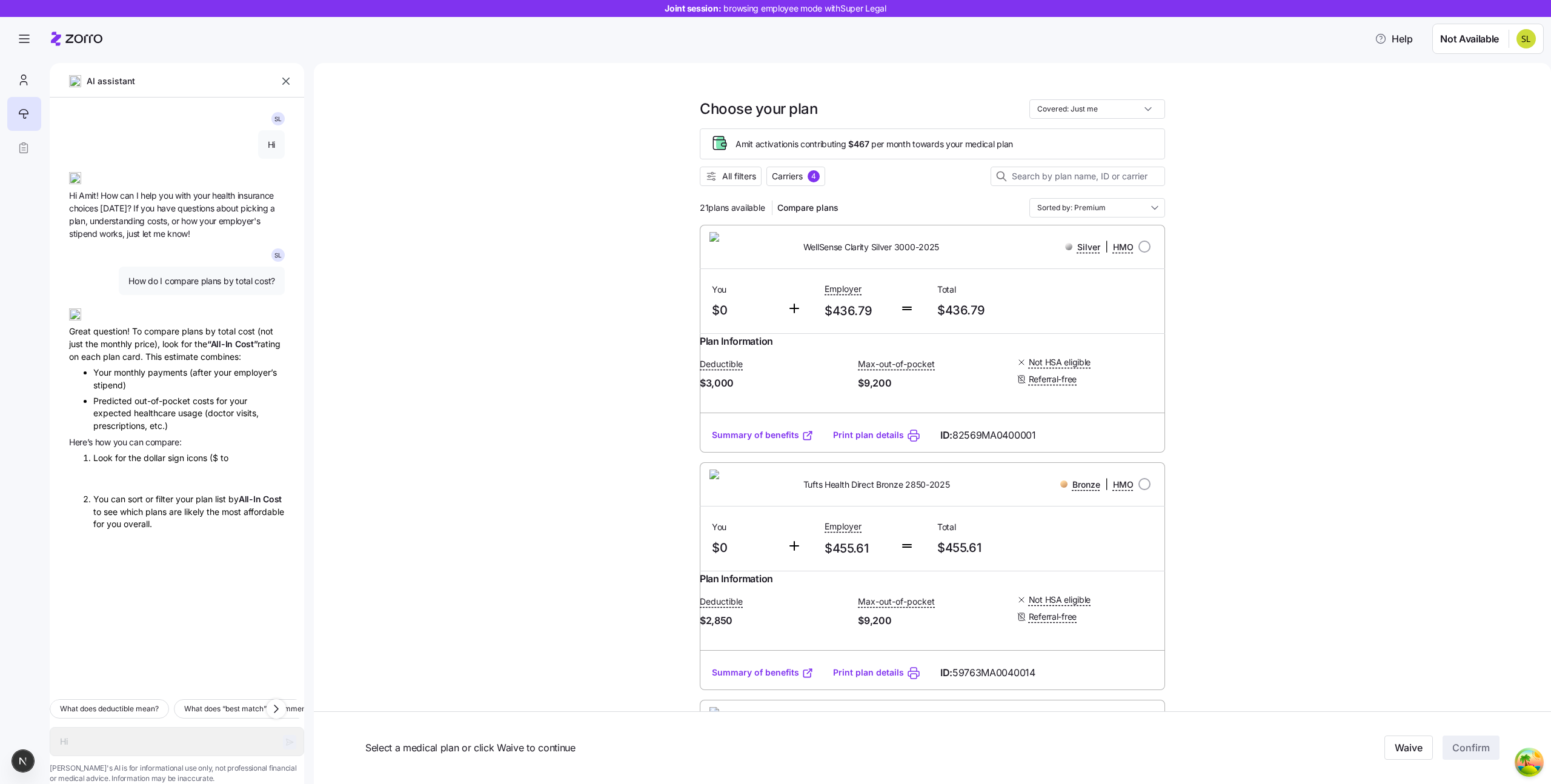
type textarea "x"
click at [174, 727] on textarea "Hi" at bounding box center [177, 742] width 255 height 29
type textarea "W"
type textarea "x"
type textarea "Wh"
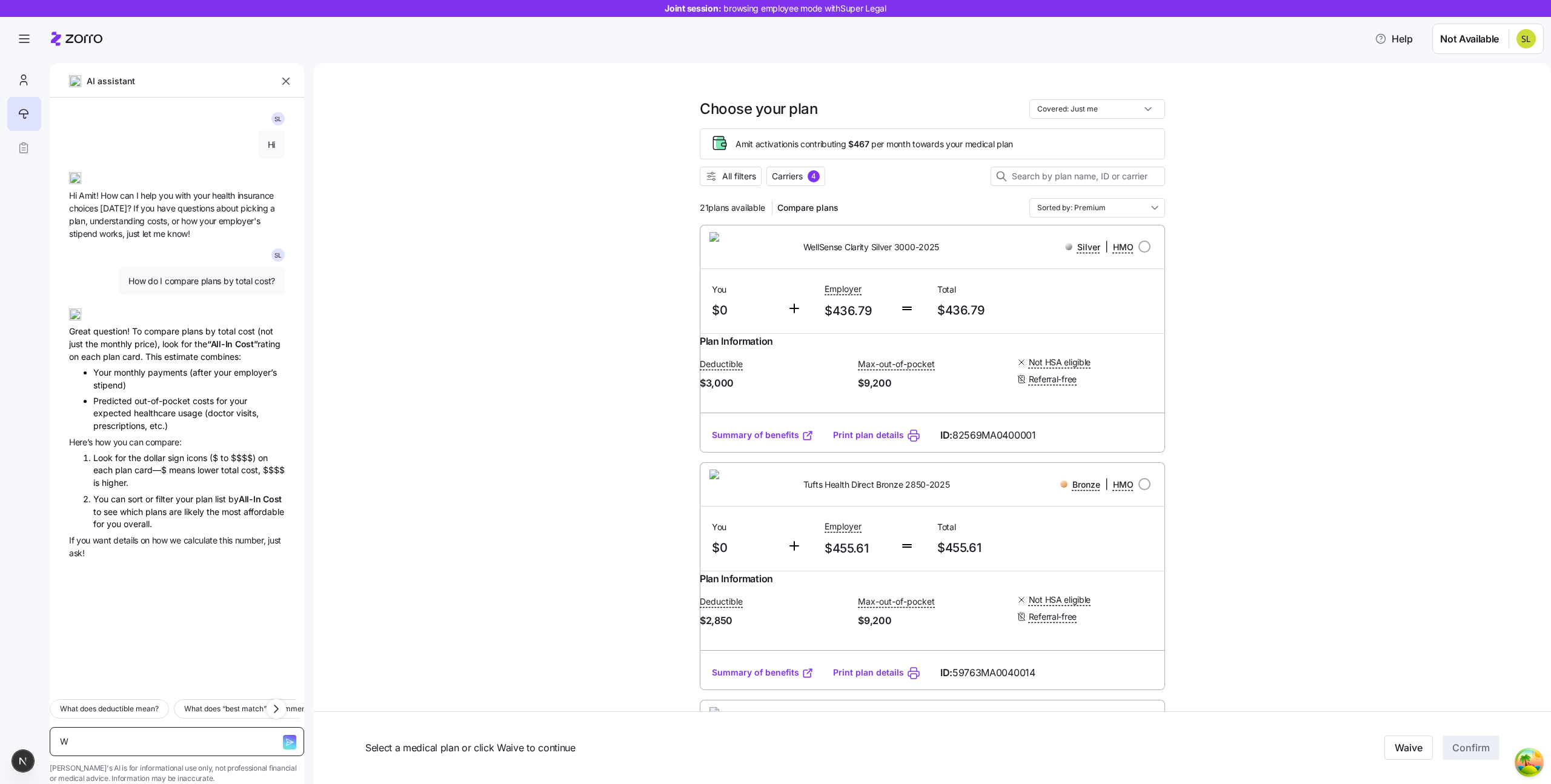
type textarea "x"
type textarea "Whi"
type textarea "x"
type textarea "Whic"
type textarea "x"
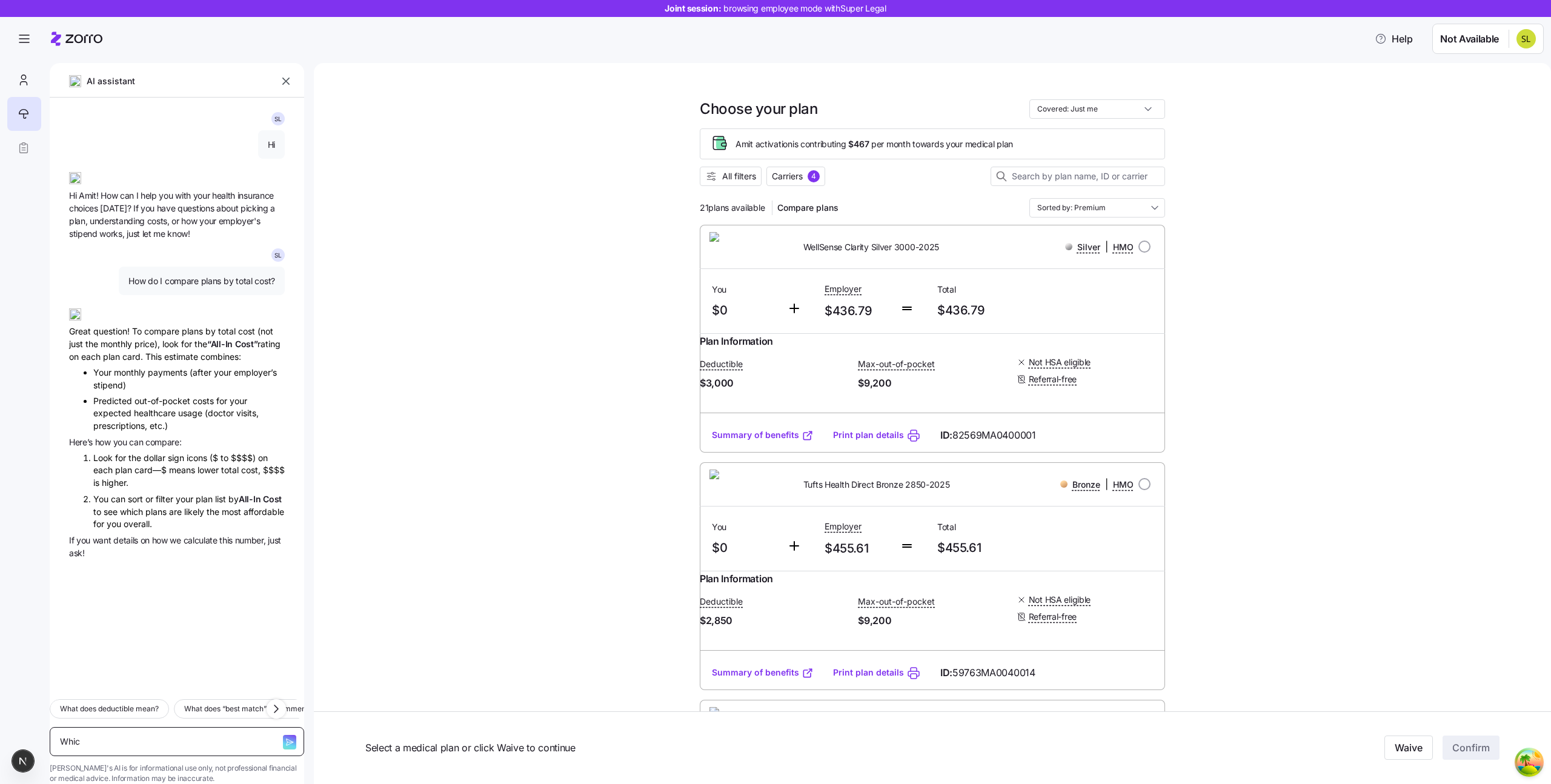
type textarea "Which"
type textarea "x"
type textarea "Which"
type textarea "x"
type textarea "Which p"
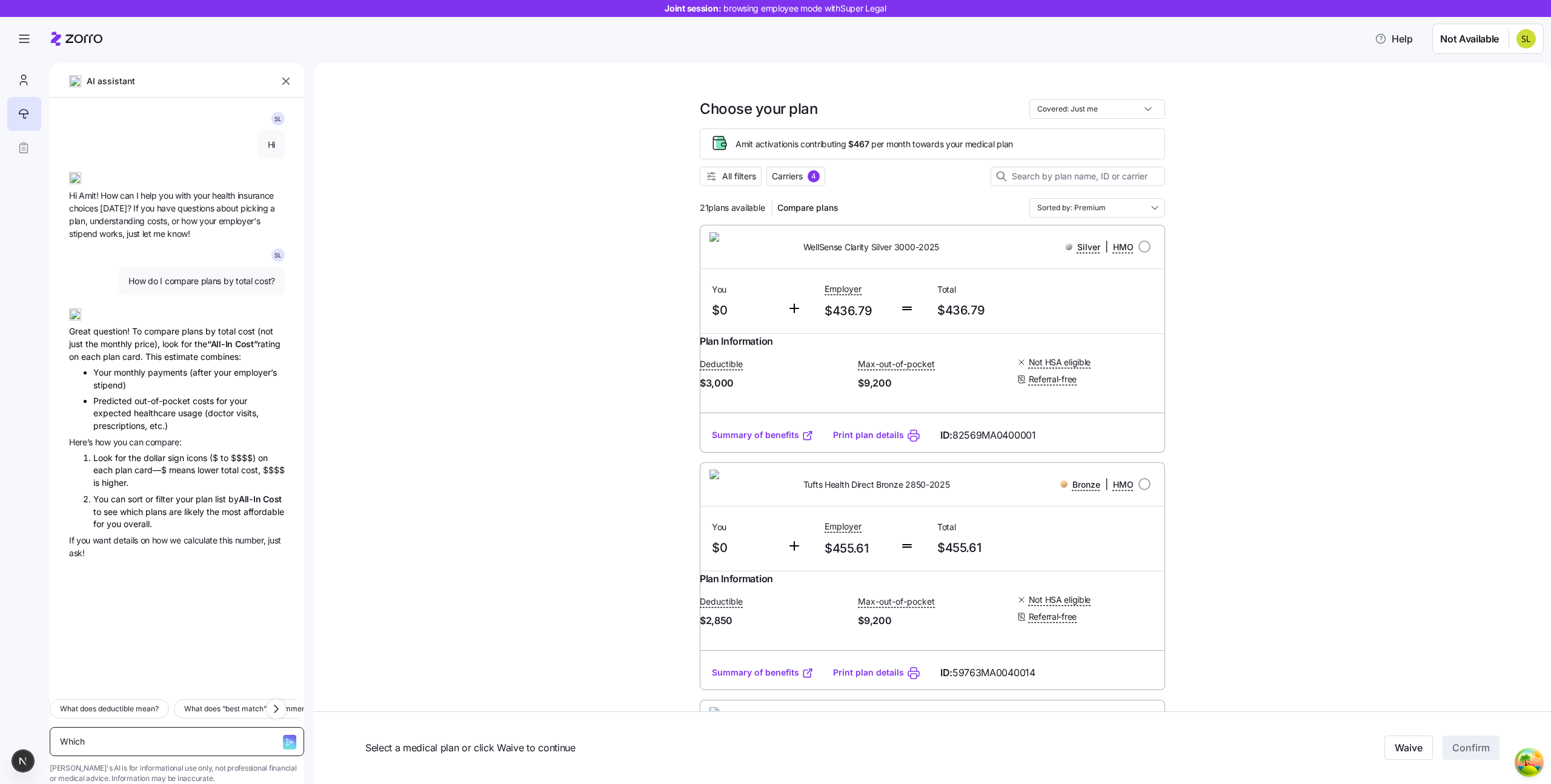
type textarea "x"
type textarea "Which pl"
type textarea "x"
type textarea "Which pla"
type textarea "x"
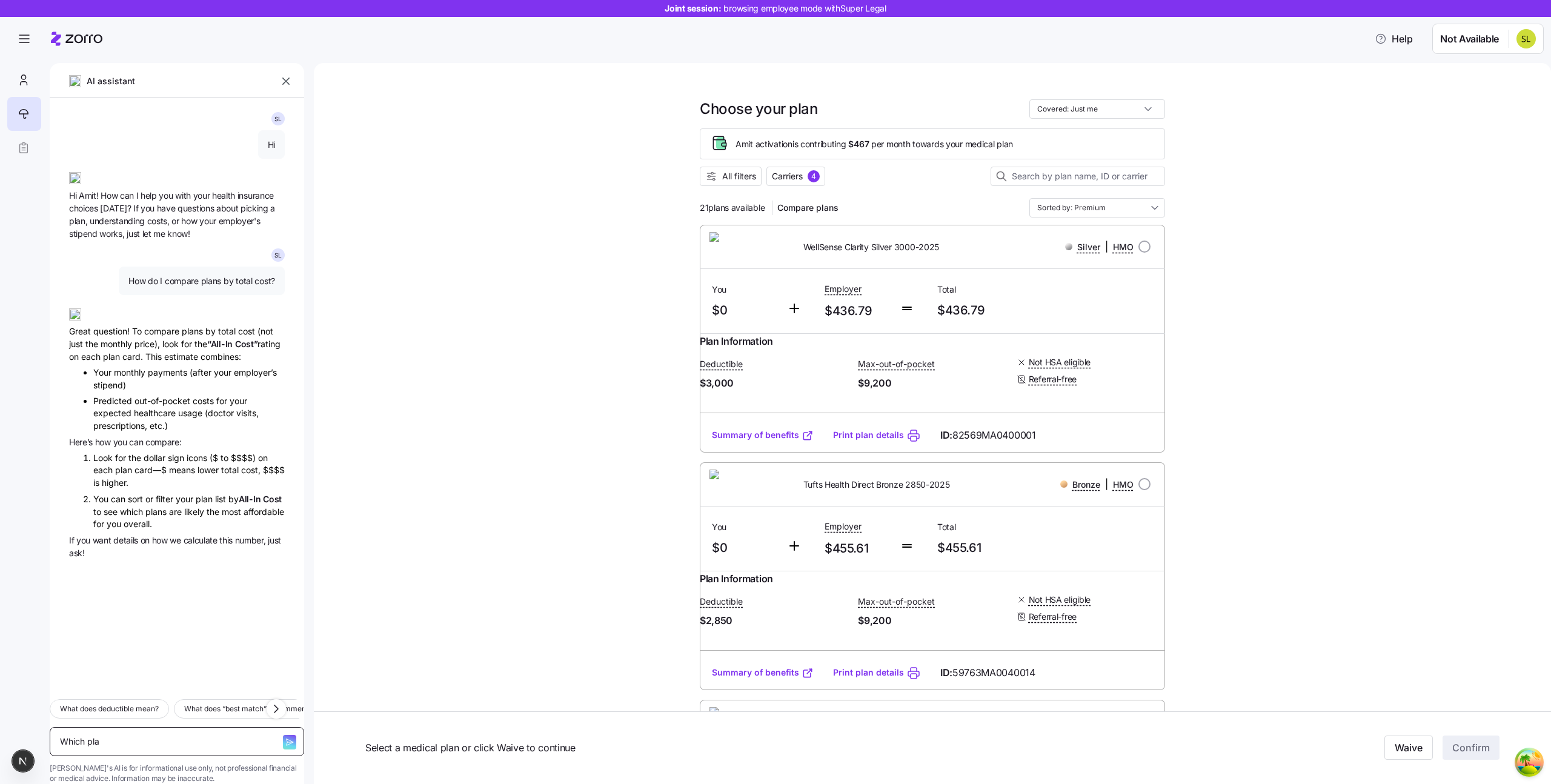
type textarea "Which plan"
type textarea "x"
type textarea "Which plans"
type textarea "x"
type textarea "Which plans"
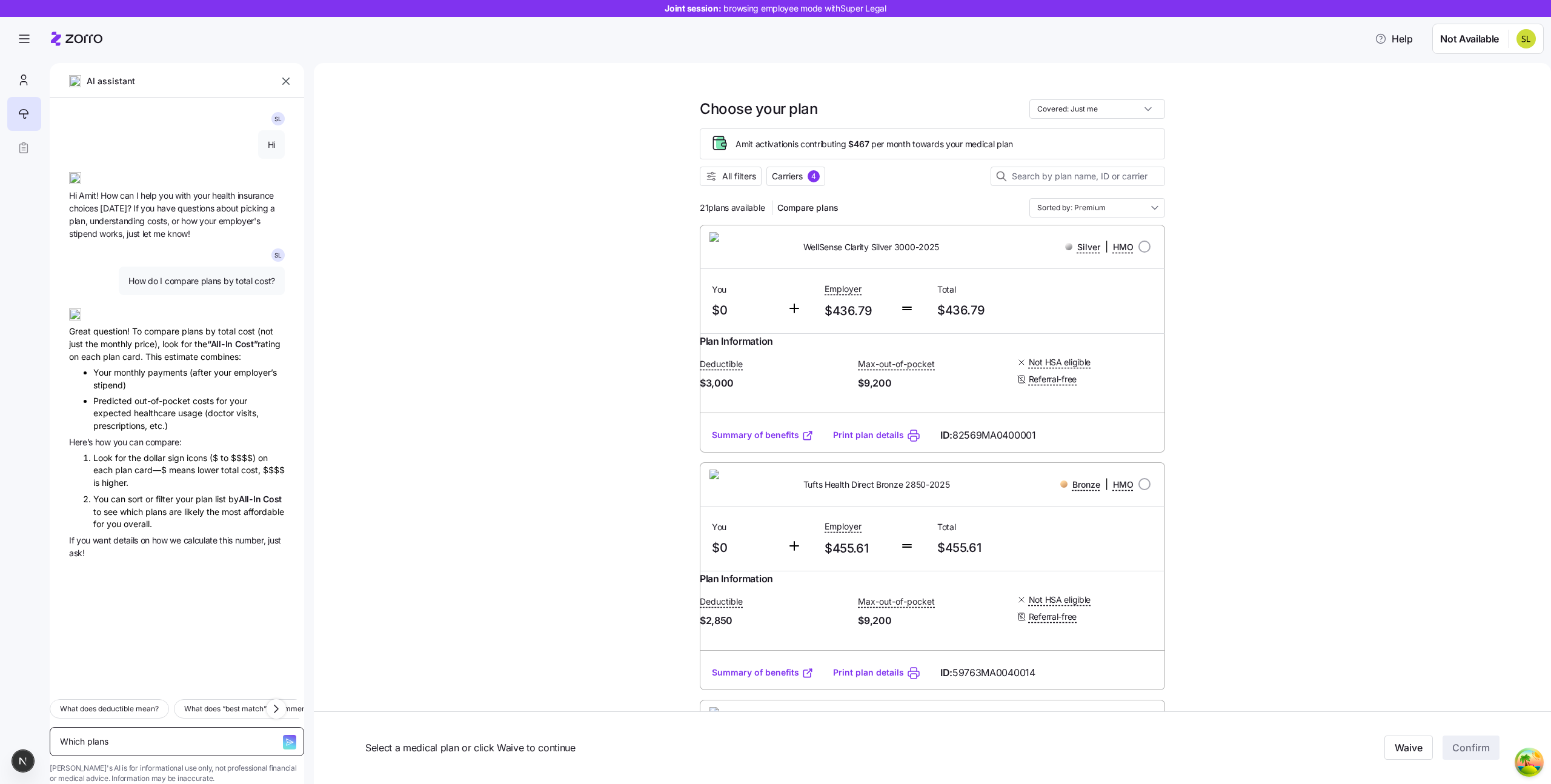
type textarea "x"
type textarea "Which plans i"
type textarea "x"
type textarea "Which plans in"
type textarea "x"
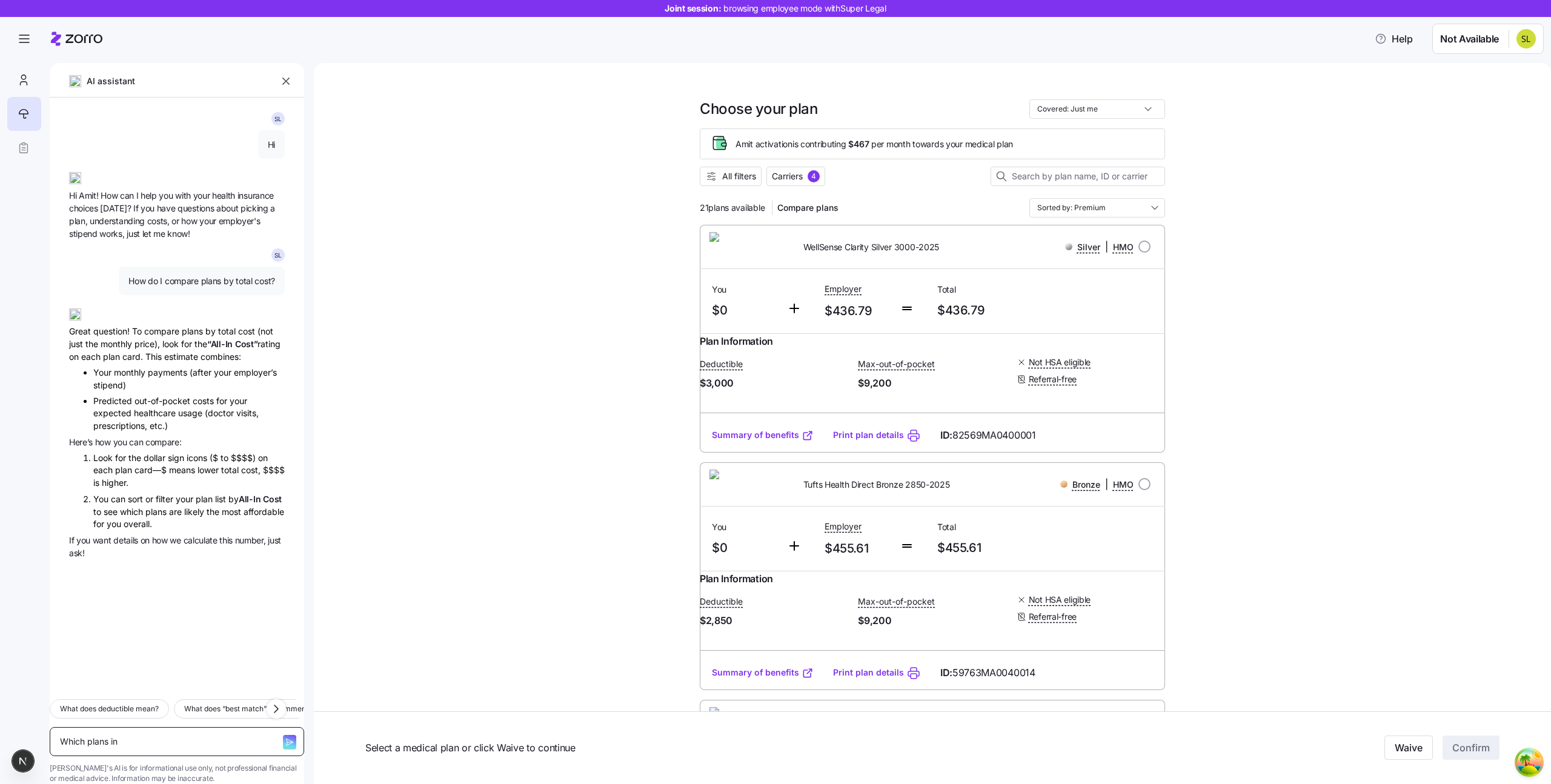
type textarea "Which plans inc"
type textarea "x"
type textarea "Which plans incl"
type textarea "x"
type textarea "Which plans inclu"
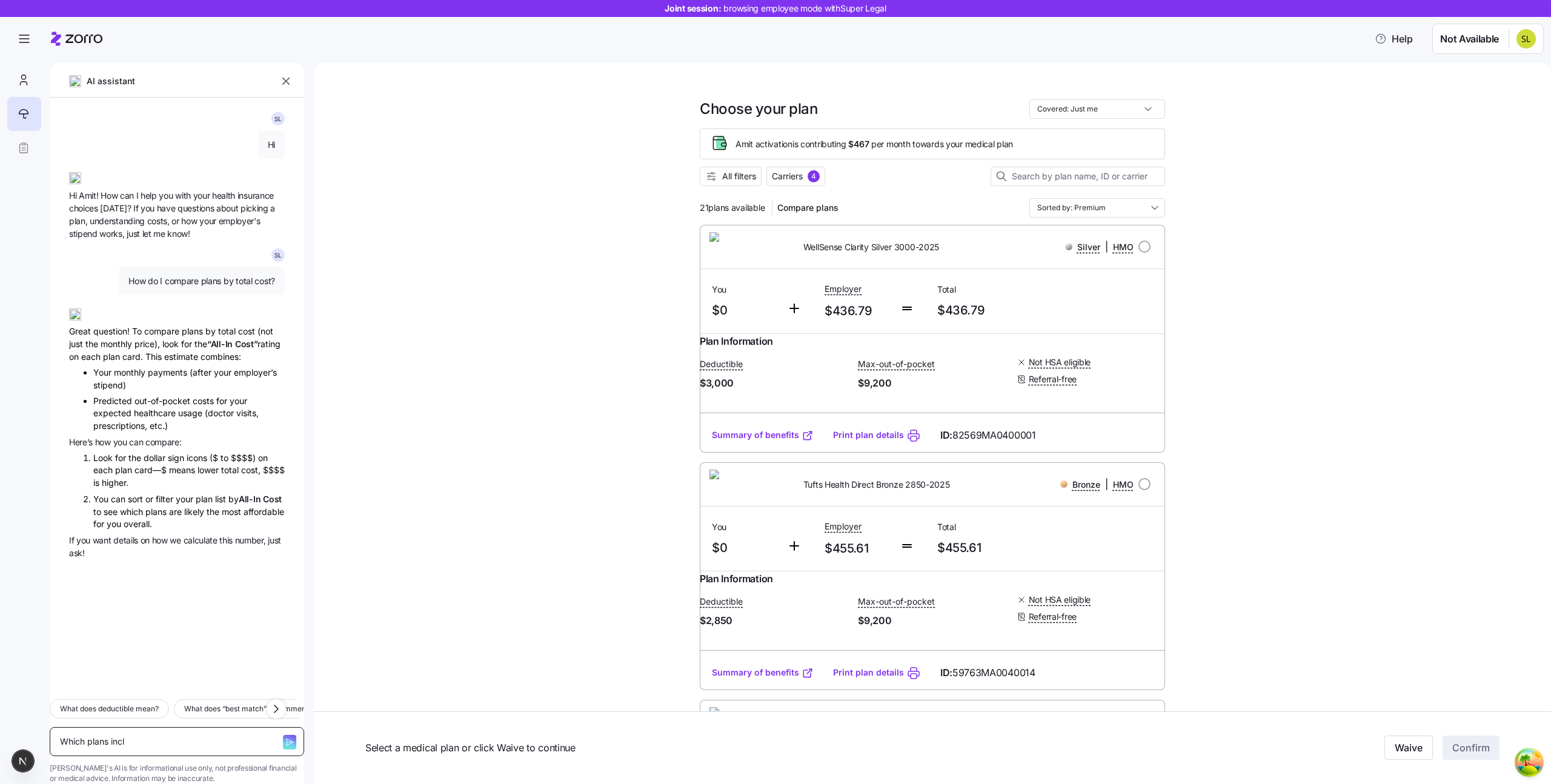
type textarea "x"
type textarea "Which plans includ"
type textarea "x"
type textarea "Which plans include"
type textarea "x"
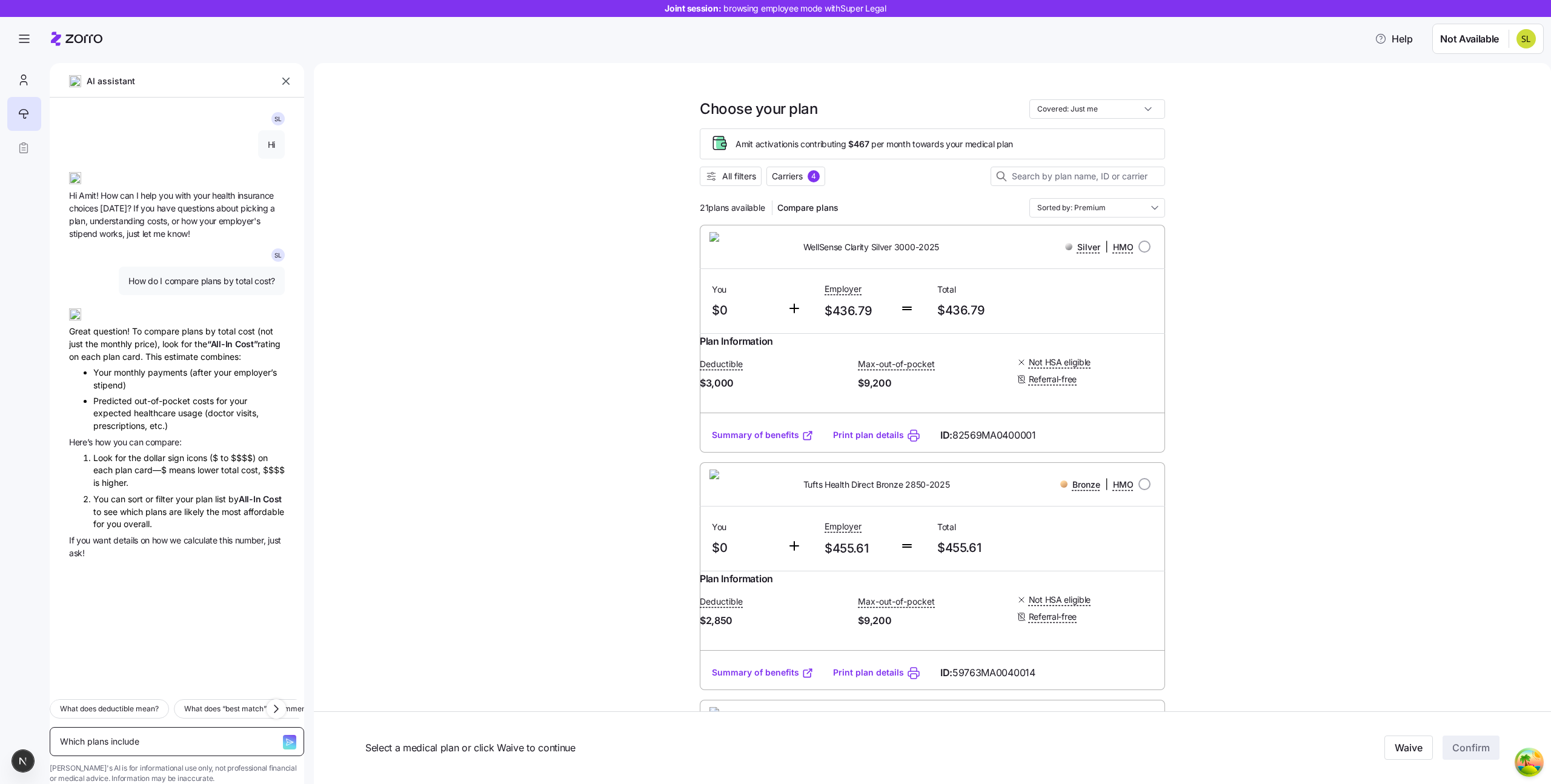
type textarea "Which plans include"
type textarea "x"
type textarea "Which plans include m"
type textarea "x"
type textarea "Which plans include my"
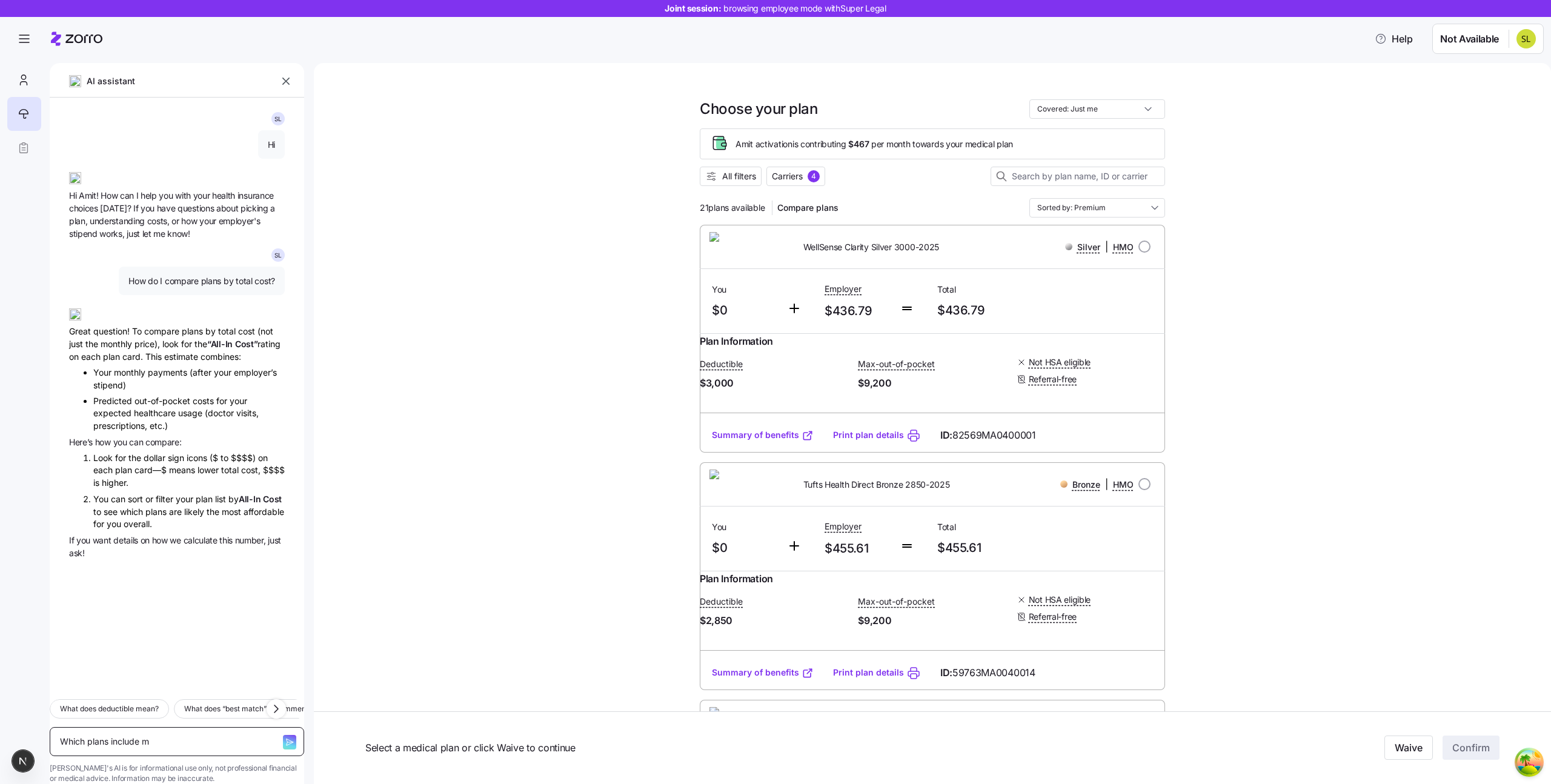
type textarea "x"
type textarea "Which plans include my"
type textarea "x"
type textarea "Which plans include my d"
type textarea "x"
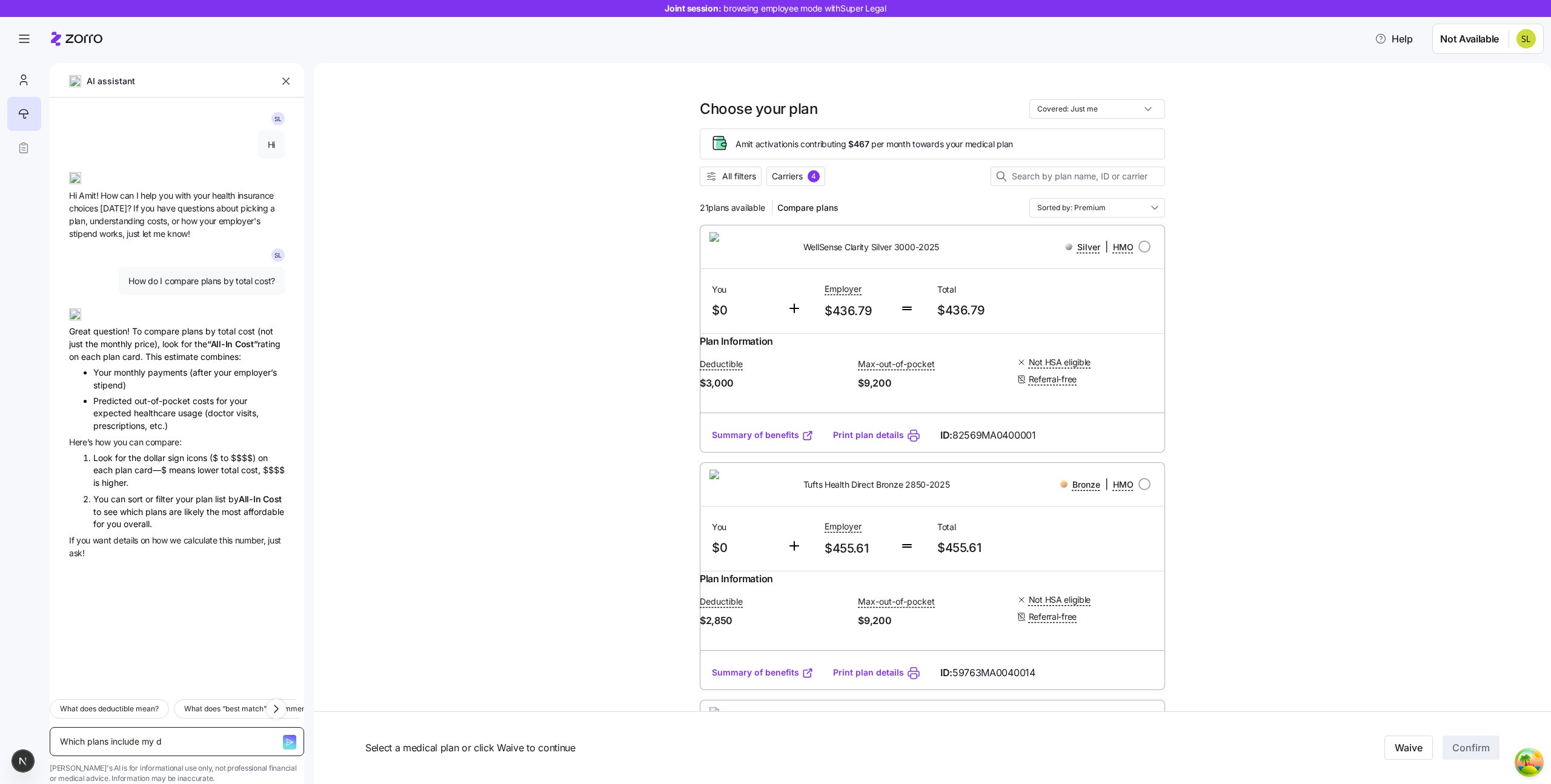
type textarea "Which plans include my do"
type textarea "x"
type textarea "Which plans include my doc"
type textarea "x"
type textarea "Which plans include my doct"
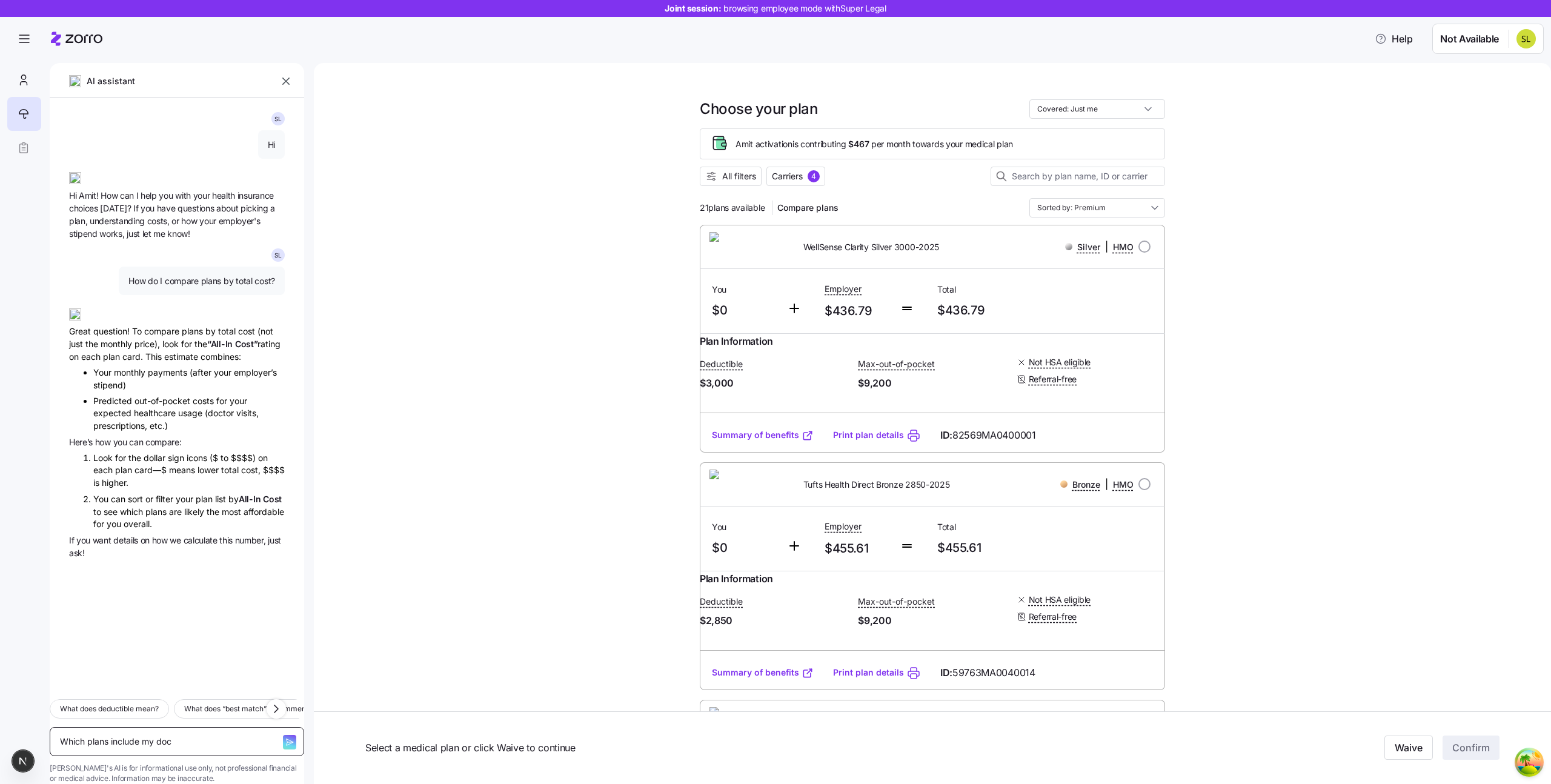
type textarea "x"
type textarea "Which plans include my docto"
type textarea "x"
type textarea "Which plans include my doctor"
type textarea "x"
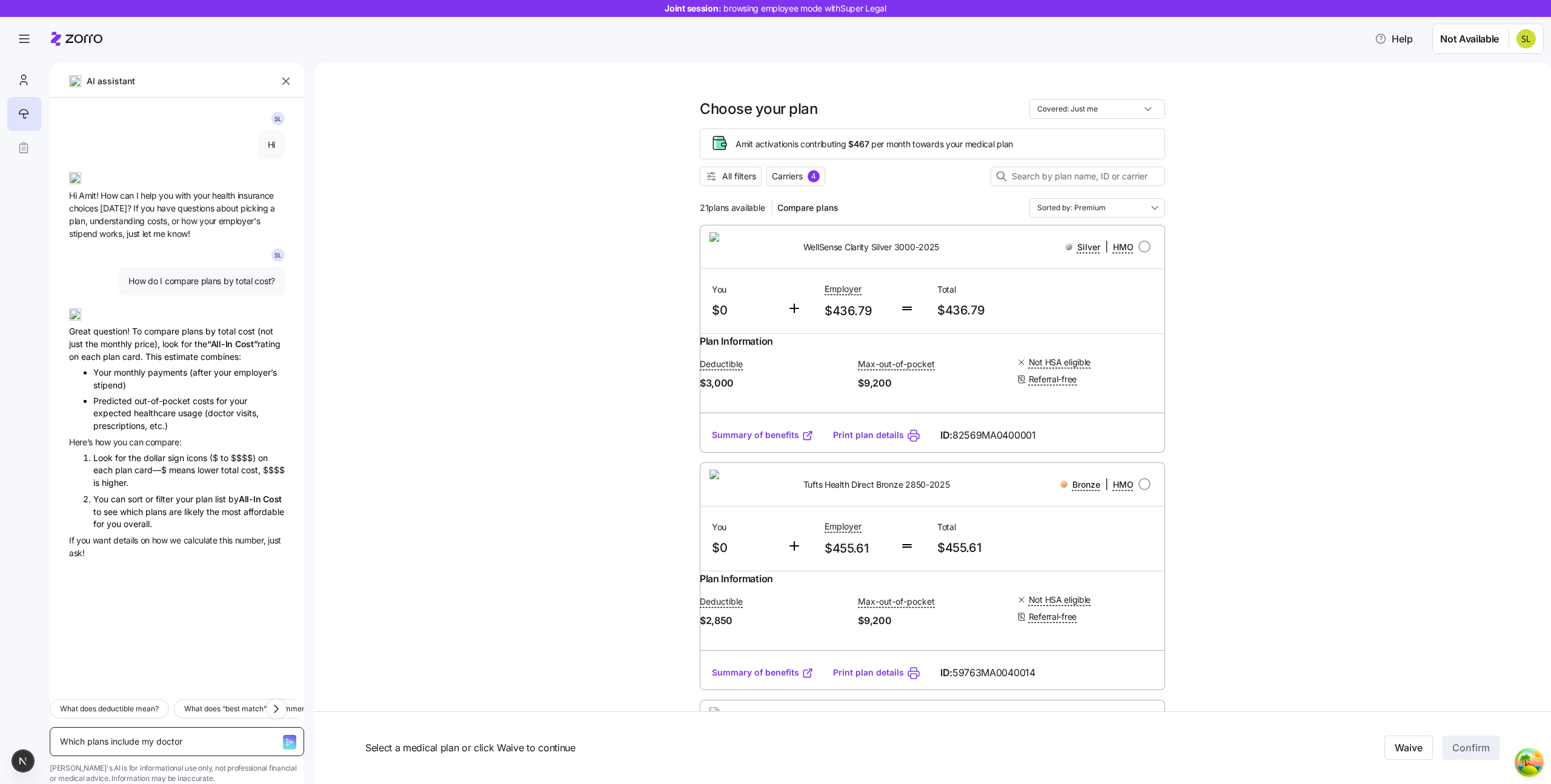
type textarea "Which plans include my doctor?"
type textarea "x"
type textarea "Which plans include my doctor?"
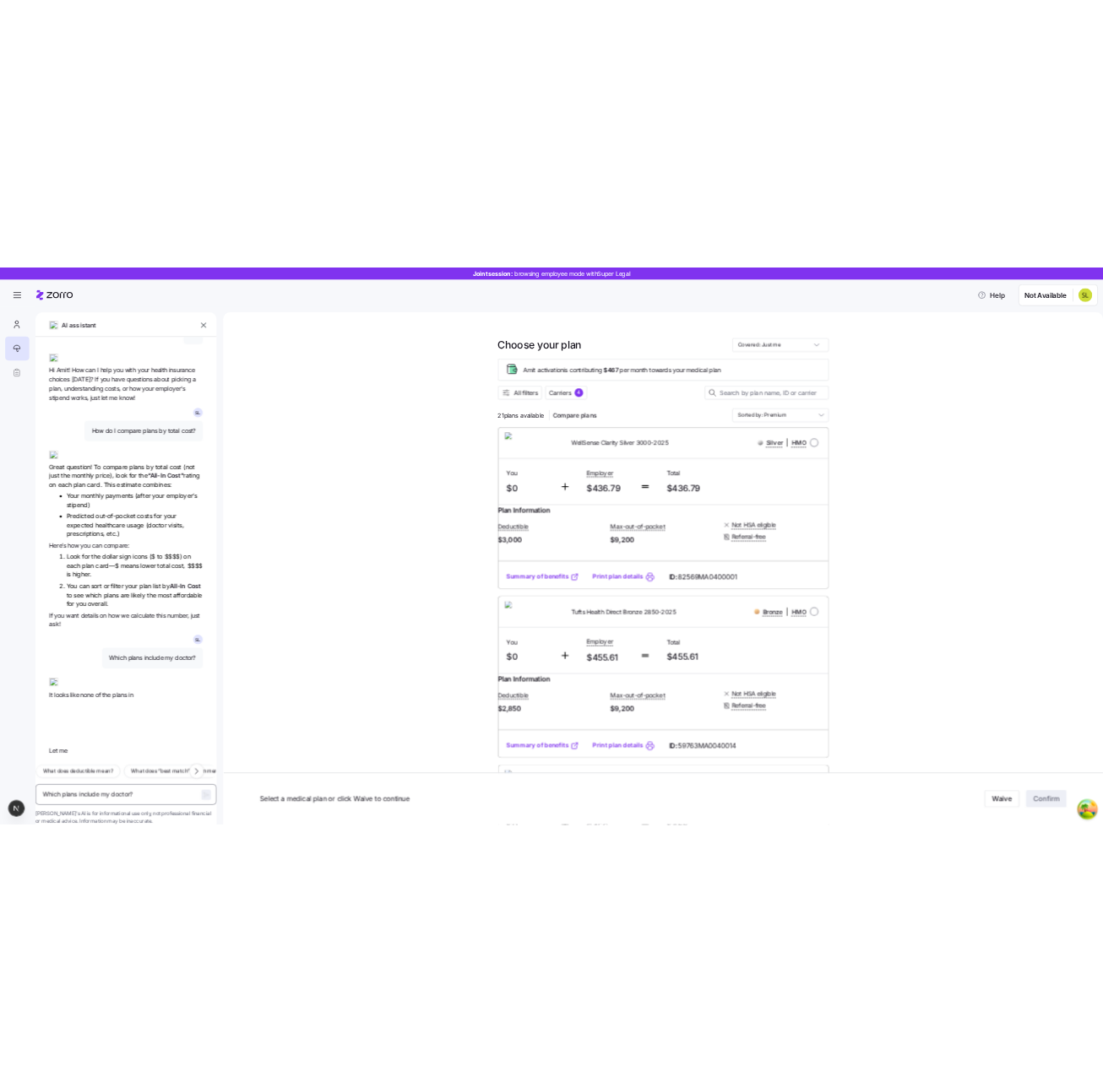
scroll to position [112, 0]
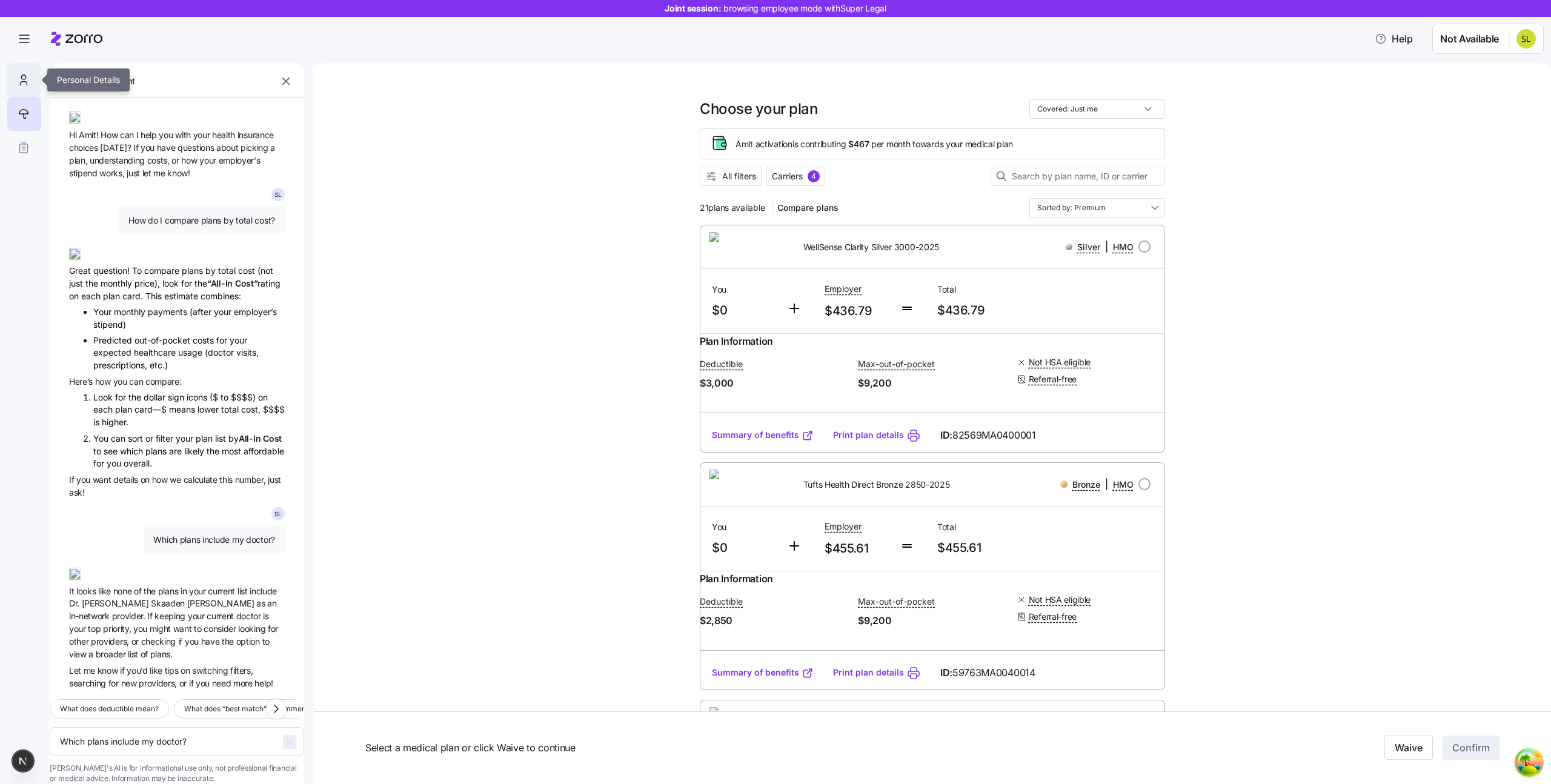
click at [11, 85] on div at bounding box center [25, 80] width 34 height 34
click at [21, 84] on icon at bounding box center [23, 79] width 13 height 15
type textarea "x"
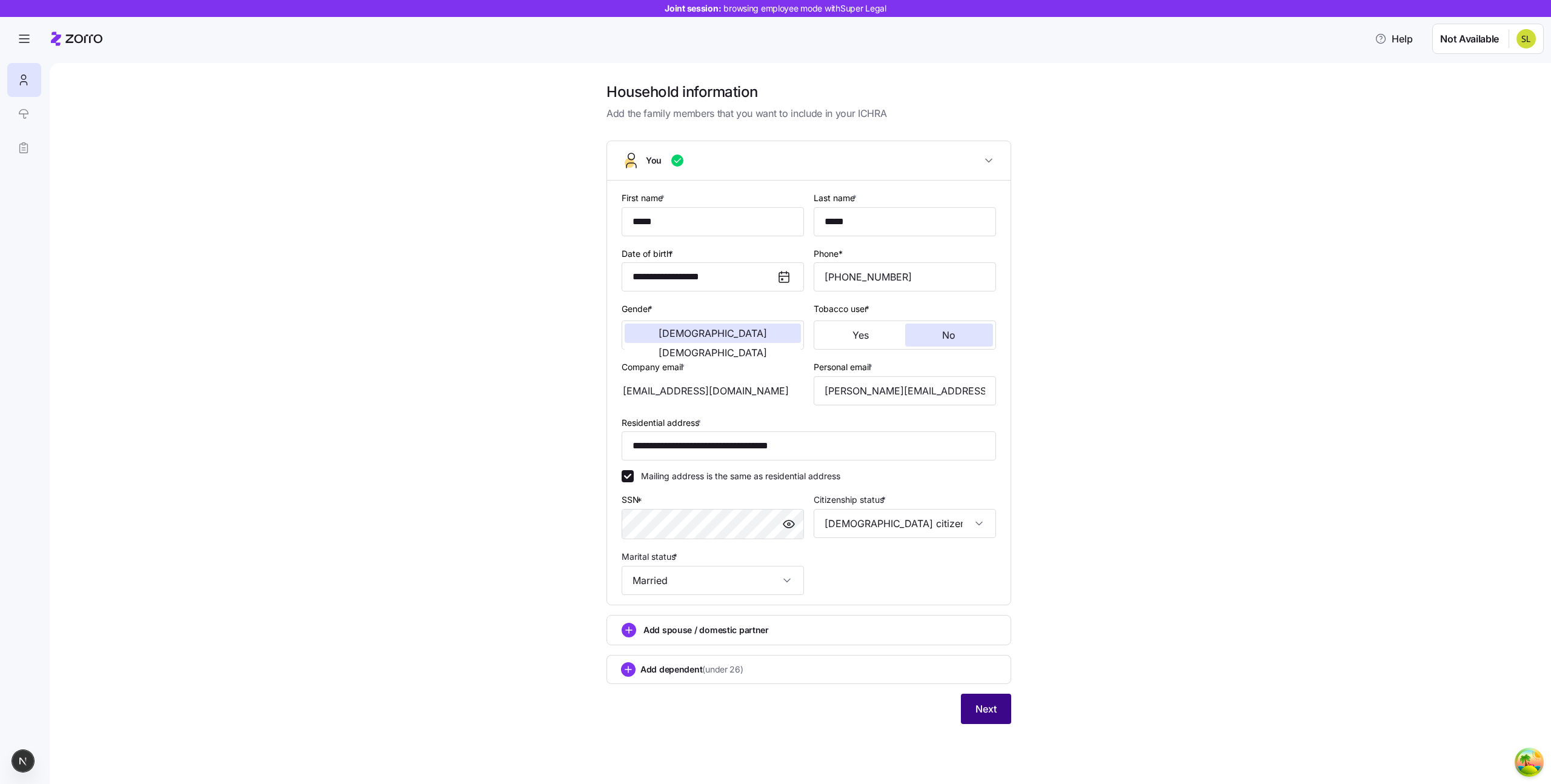
click at [988, 703] on span "Next" at bounding box center [986, 709] width 21 height 15
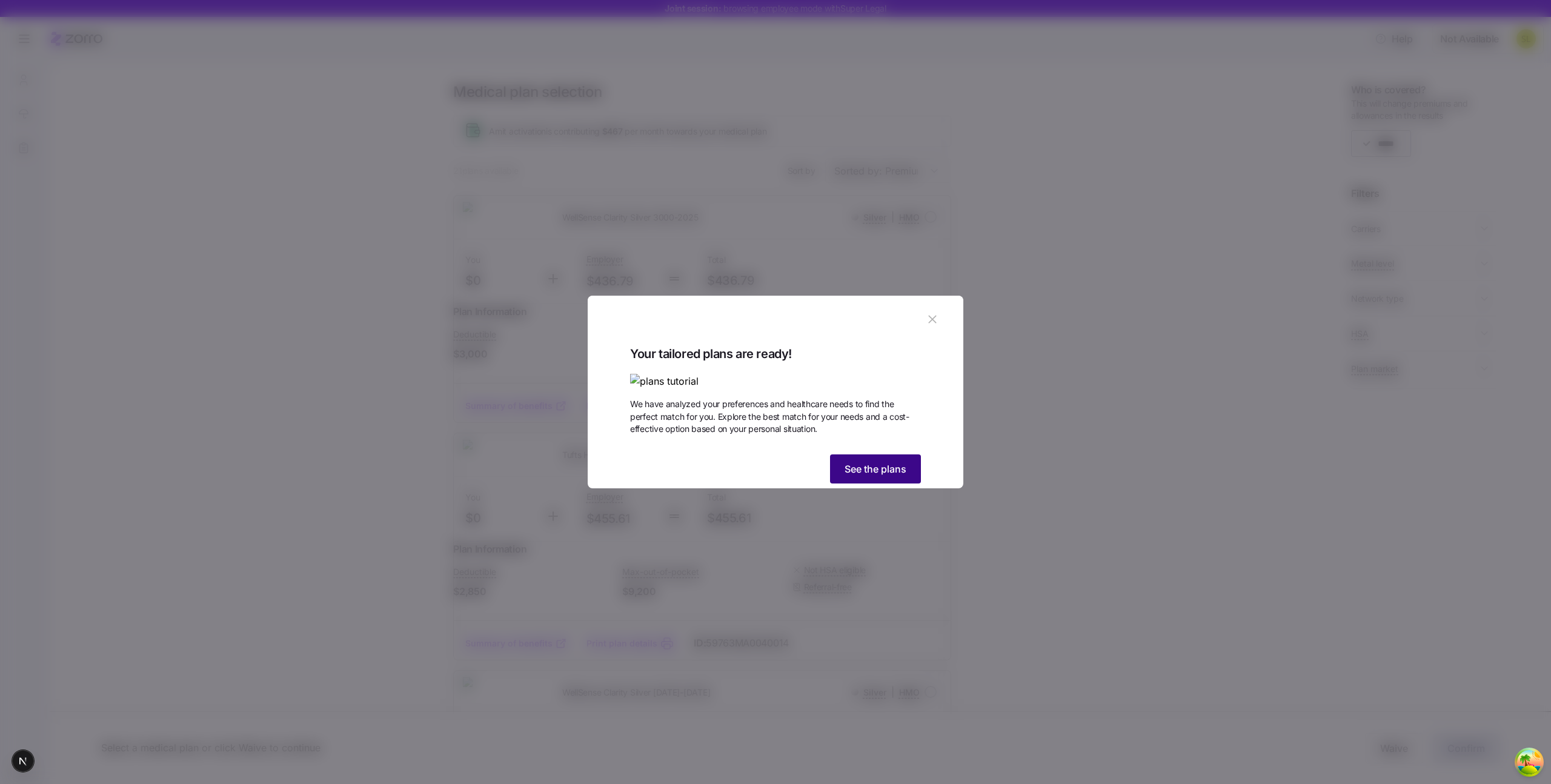
click at [841, 484] on button "See the plans" at bounding box center [875, 469] width 91 height 29
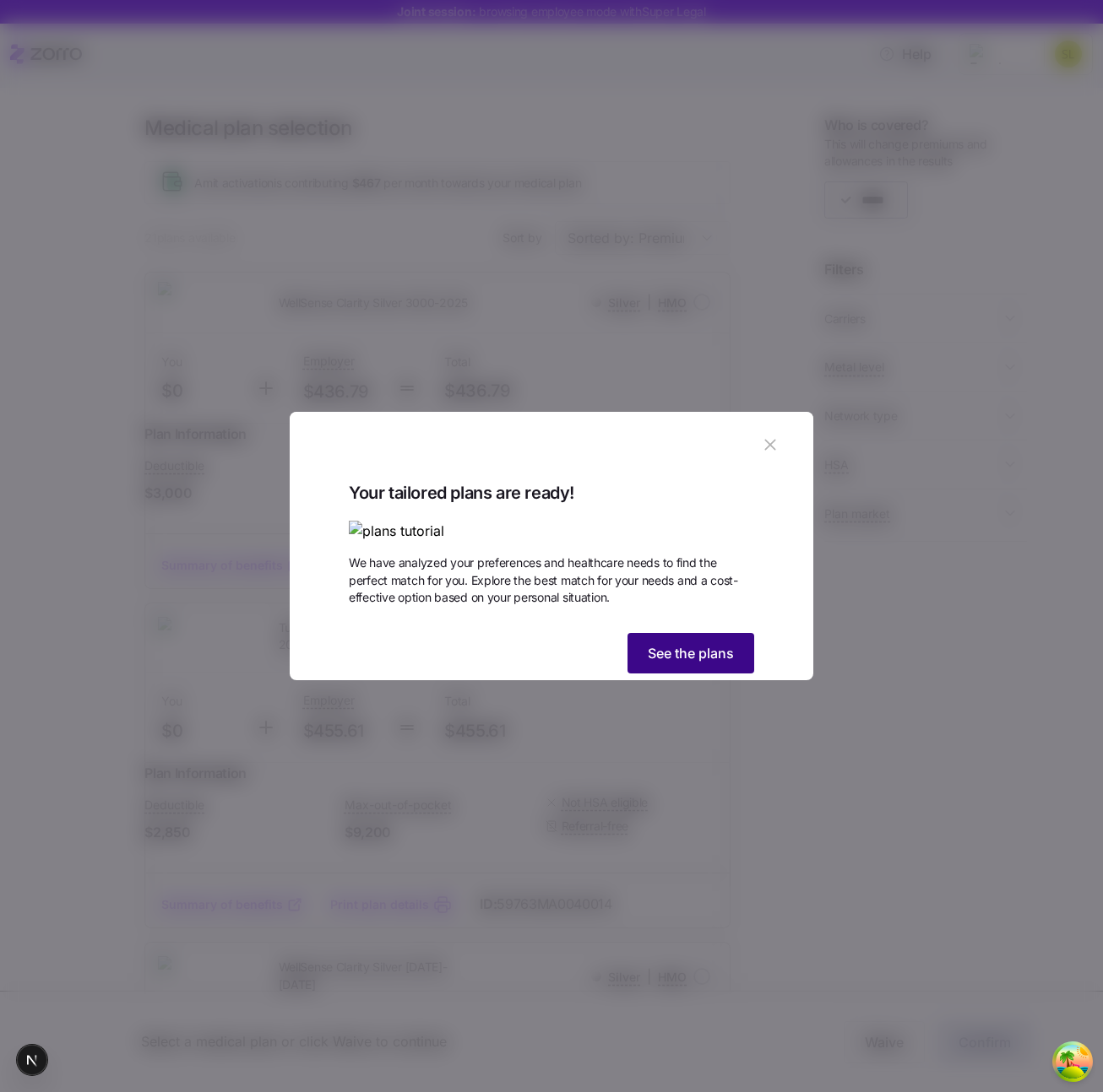
click at [737, 674] on button "See the plans" at bounding box center [691, 654] width 127 height 40
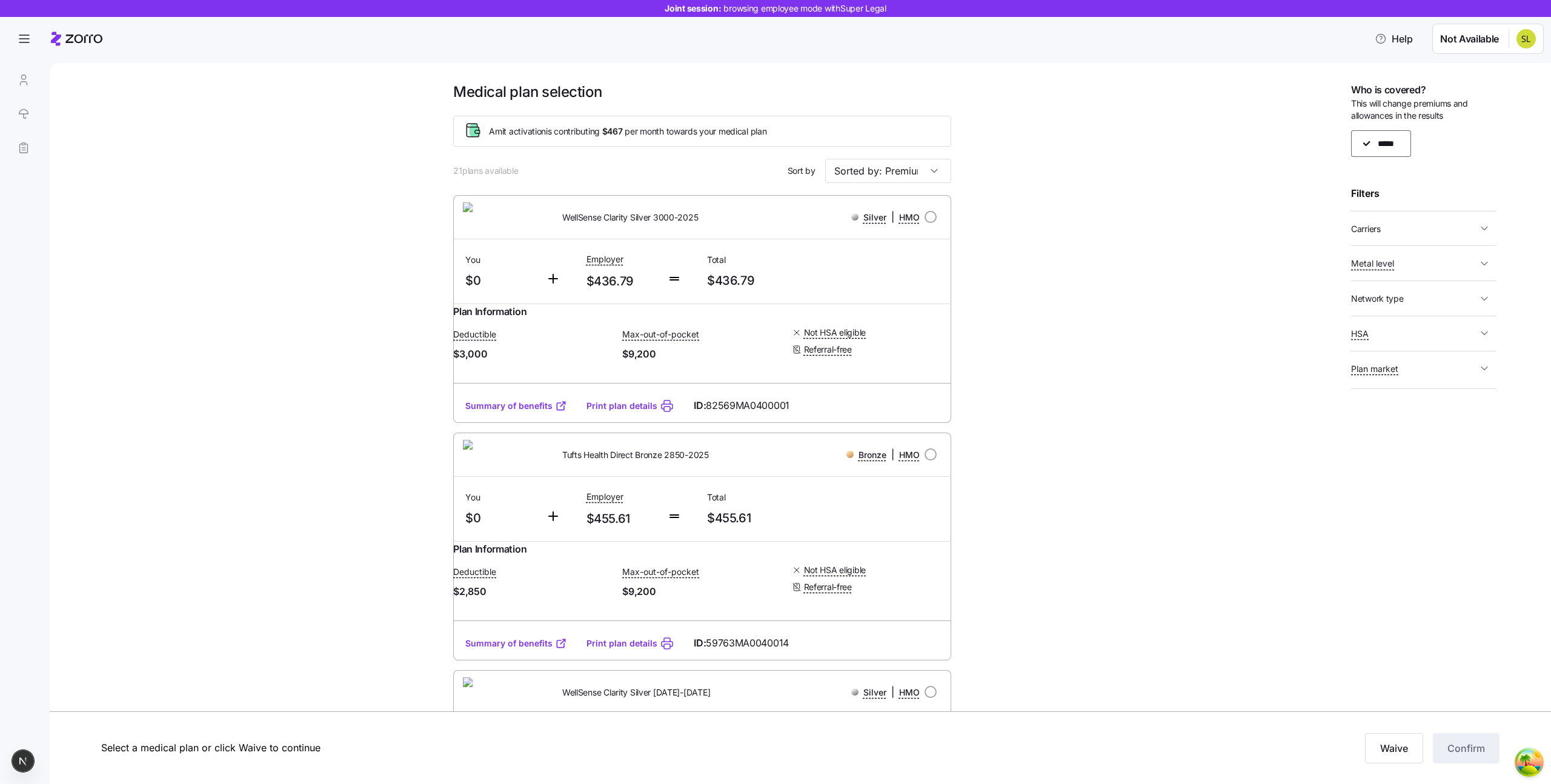
click at [61, 76] on div "Medical plan selection Amit activation is contributing $467 per month towards y…" at bounding box center [800, 423] width 1502 height 721
click at [28, 86] on div at bounding box center [24, 114] width 33 height 102
click at [20, 83] on div at bounding box center [24, 114] width 33 height 102
